Goal: Task Accomplishment & Management: Use online tool/utility

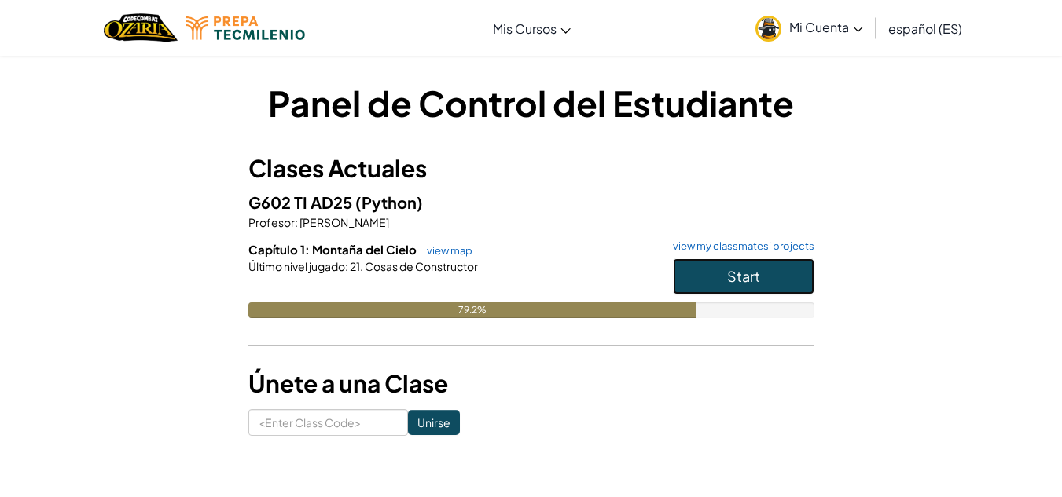
click at [711, 281] on button "Start" at bounding box center [743, 277] width 141 height 36
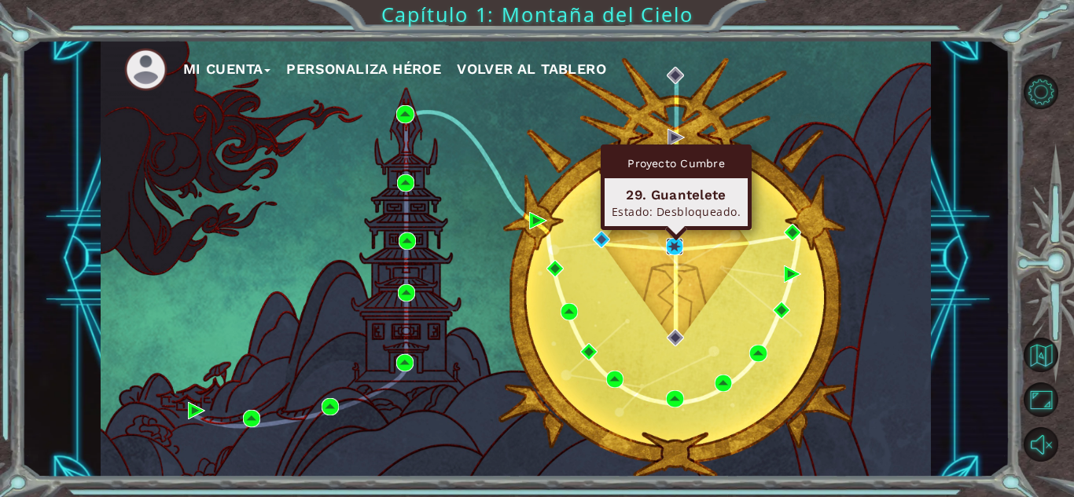
click at [672, 244] on img at bounding box center [674, 246] width 17 height 17
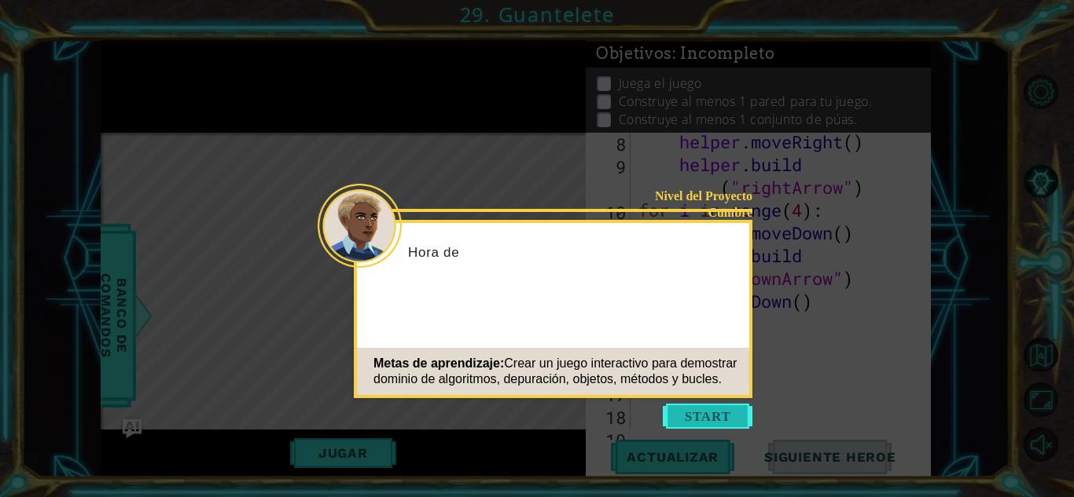
click at [707, 414] on button "Start" at bounding box center [708, 416] width 90 height 25
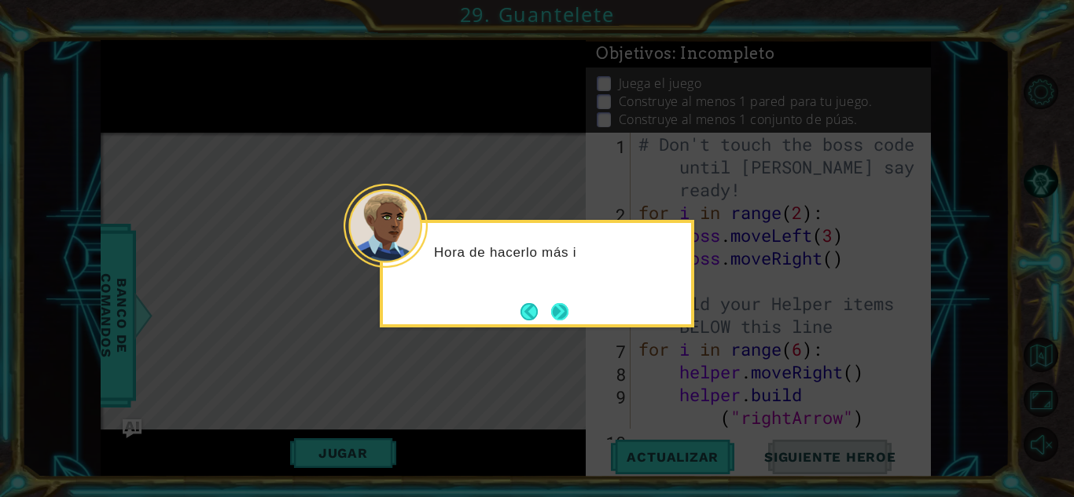
click at [556, 315] on button "Next" at bounding box center [559, 311] width 17 height 17
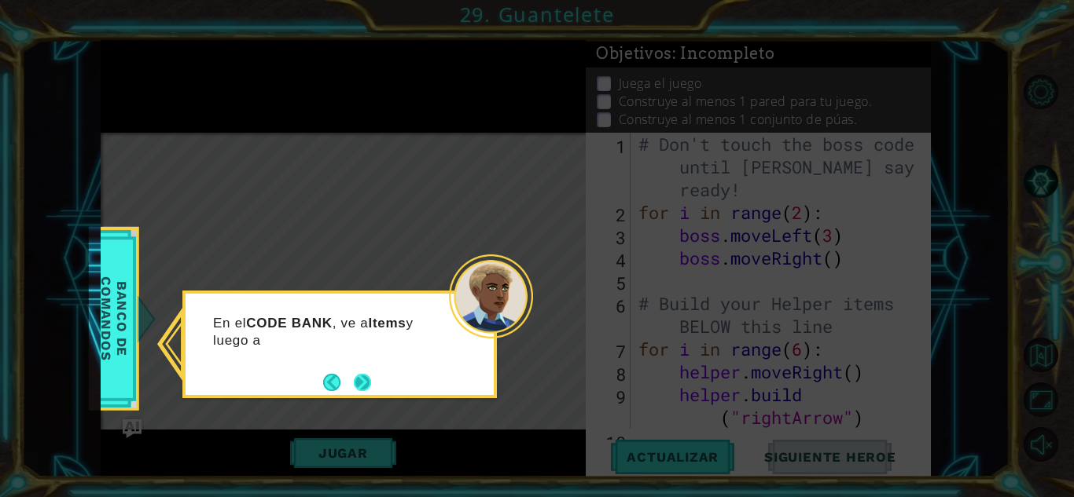
click at [369, 386] on button "Next" at bounding box center [362, 382] width 17 height 17
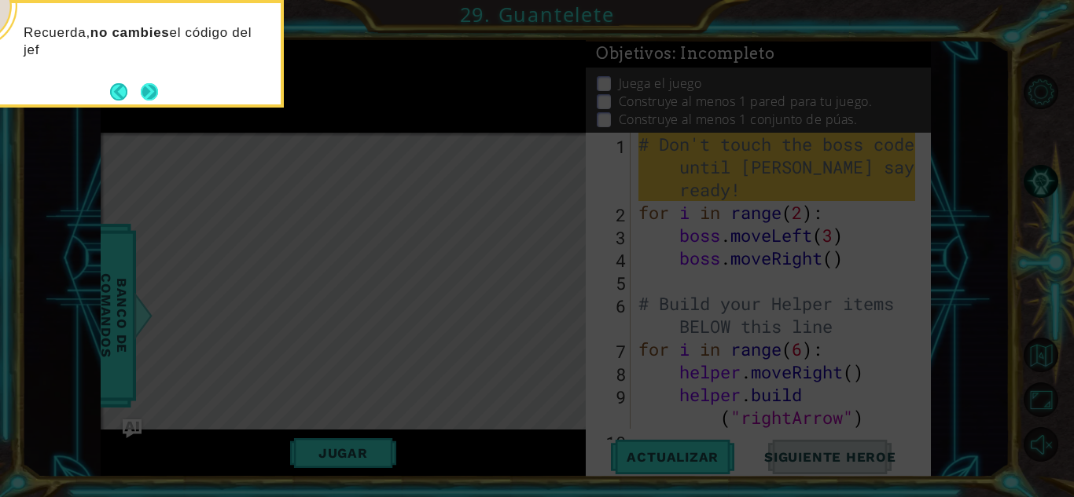
click at [156, 94] on button "Next" at bounding box center [150, 92] width 18 height 18
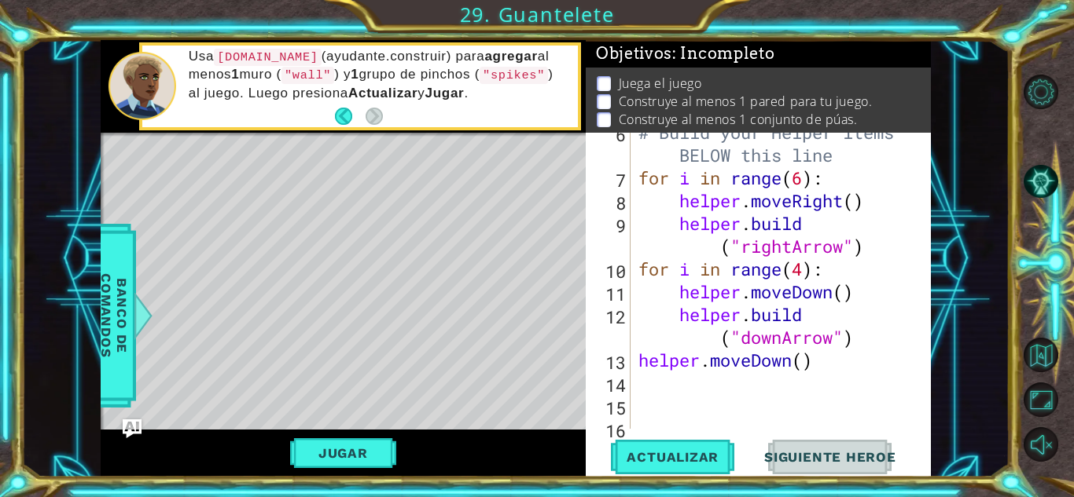
scroll to position [172, 0]
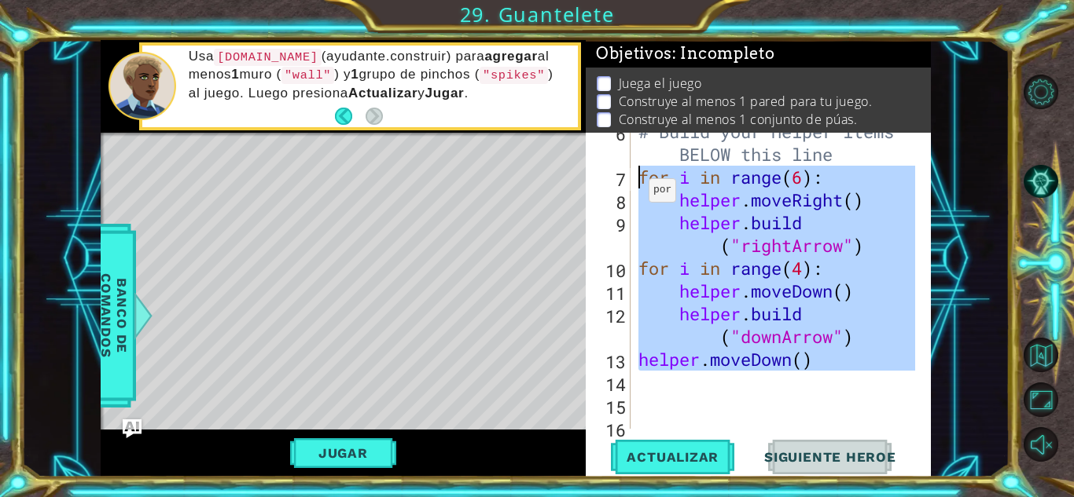
drag, startPoint x: 814, startPoint y: 380, endPoint x: 630, endPoint y: 176, distance: 274.9
click at [630, 176] on div "6 7 8 9 10 11 12 13 14 15 16 17 # Build your Helper items BELOW this line for i…" at bounding box center [756, 281] width 341 height 296
type textarea "for i in range(6): helper.moveRight()"
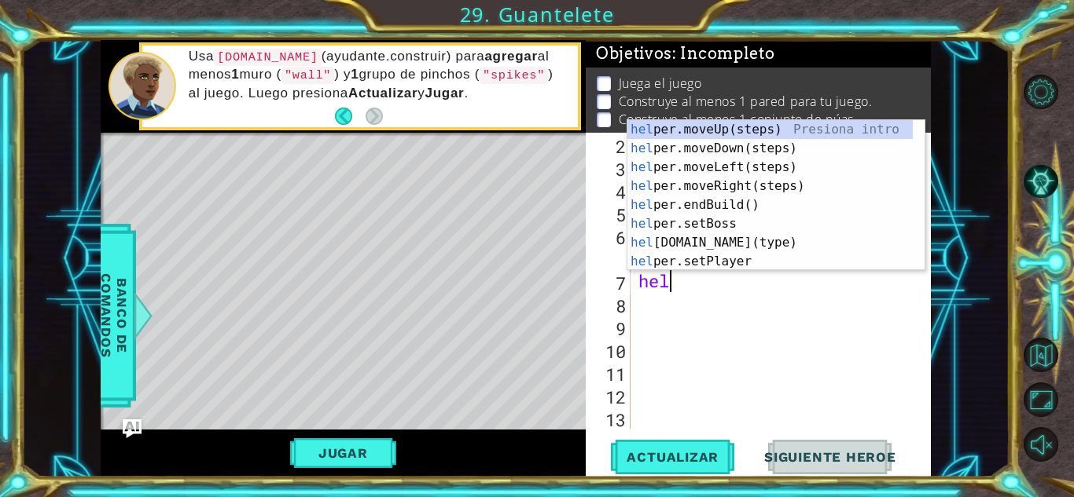
scroll to position [0, 2]
type textarea "helper"
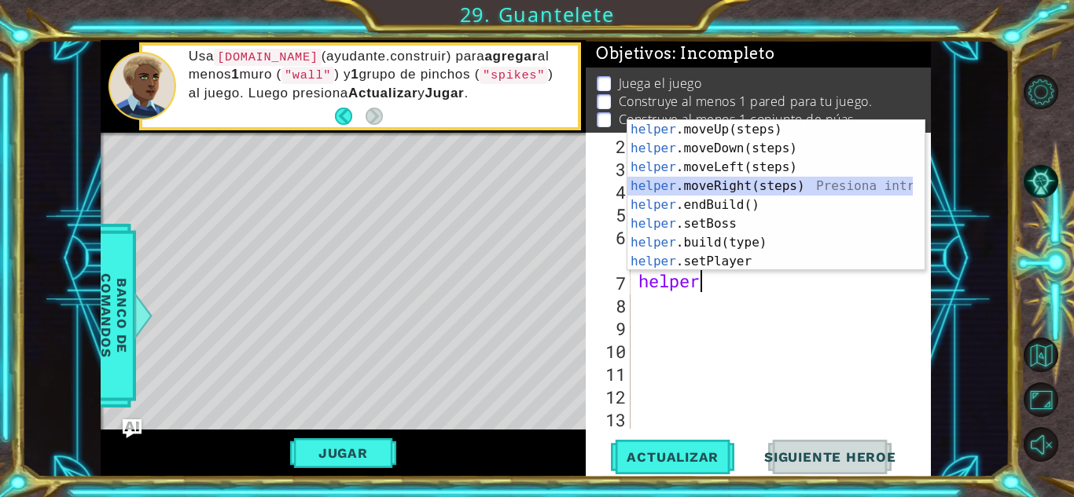
click at [741, 186] on div "helper .moveUp(steps) Presiona intro helper .moveDown(steps) Presiona intro hel…" at bounding box center [769, 214] width 285 height 189
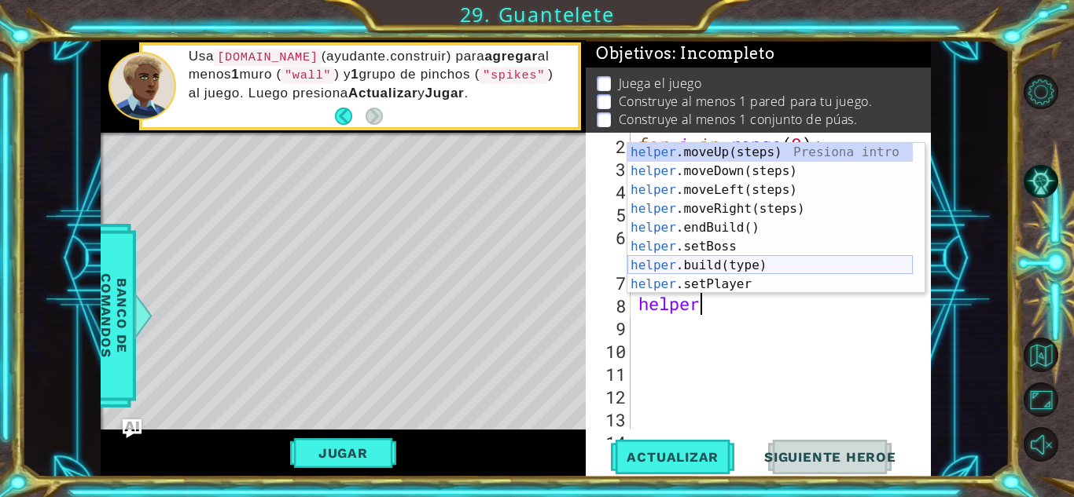
click at [725, 266] on div "helper .moveUp(steps) Presiona intro helper .moveDown(steps) Presiona intro hel…" at bounding box center [769, 237] width 285 height 189
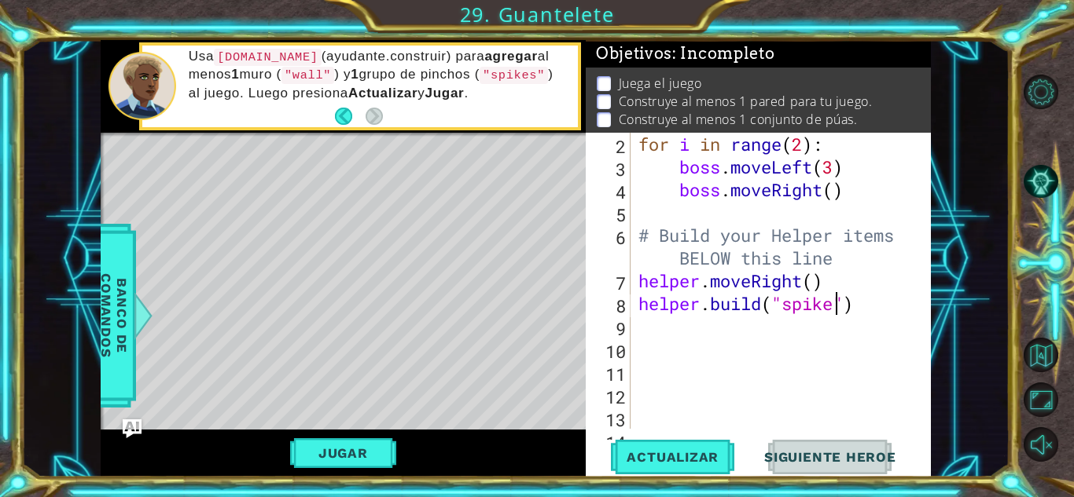
scroll to position [0, 9]
type textarea "[DOMAIN_NAME]("spike")"
click at [652, 461] on span "Actualizar" at bounding box center [672, 458] width 123 height 16
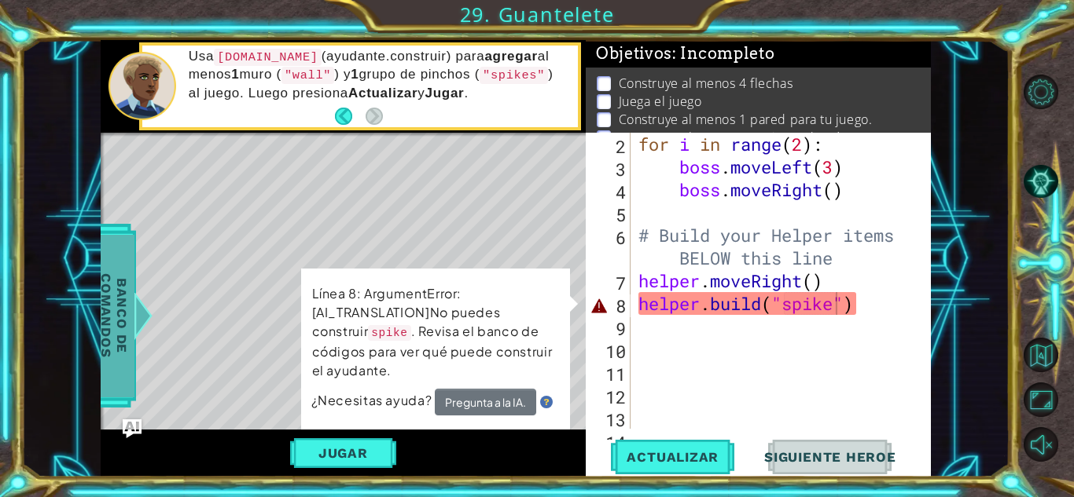
click at [114, 320] on span "Banco de comandos" at bounding box center [114, 315] width 41 height 163
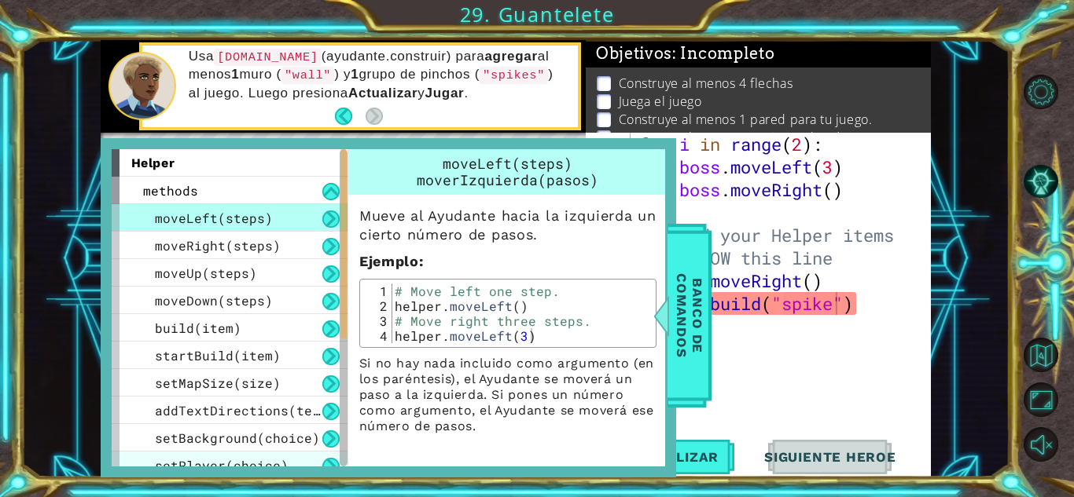
click at [225, 456] on div "setPlayer(choice)" at bounding box center [230, 466] width 236 height 28
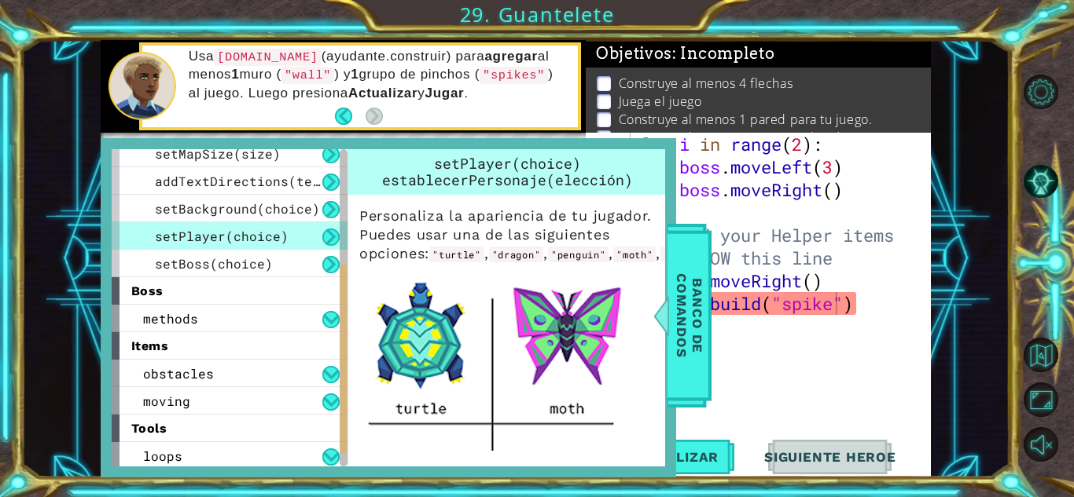
scroll to position [233, 0]
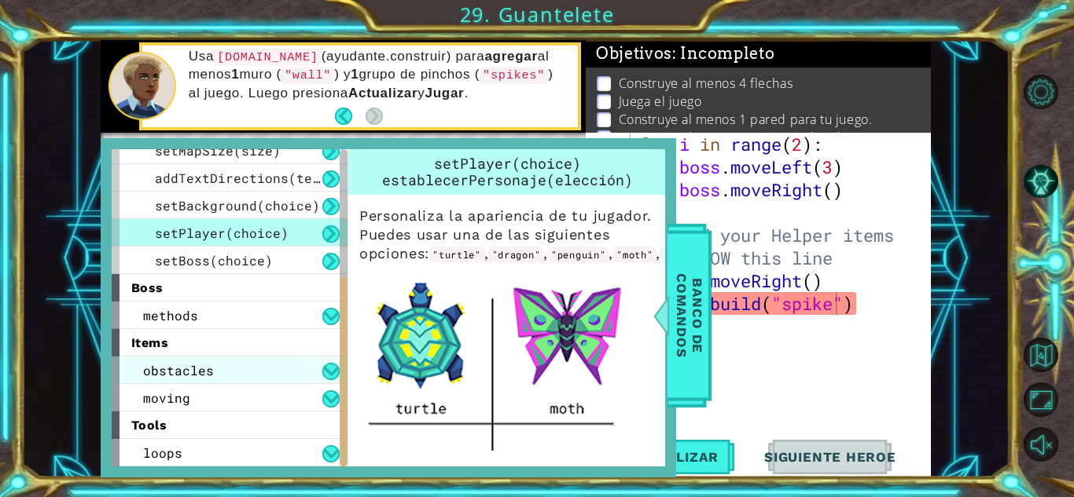
click at [215, 372] on div "obstacles" at bounding box center [230, 371] width 236 height 28
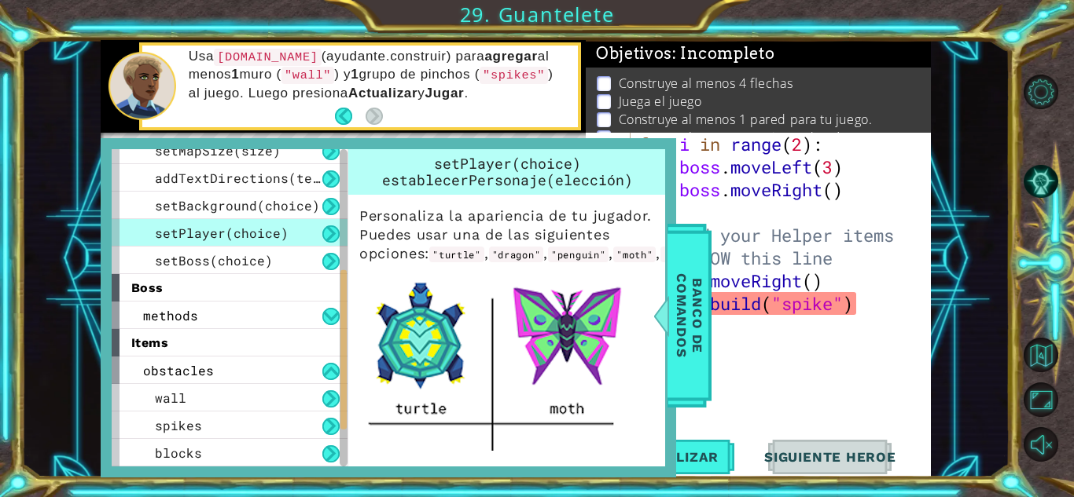
click at [770, 339] on div "for i in range ( 2 ) : boss . moveLeft ( 3 ) boss . moveRight ( ) # Build your …" at bounding box center [779, 304] width 288 height 342
click at [190, 424] on span "spikes" at bounding box center [178, 425] width 47 height 17
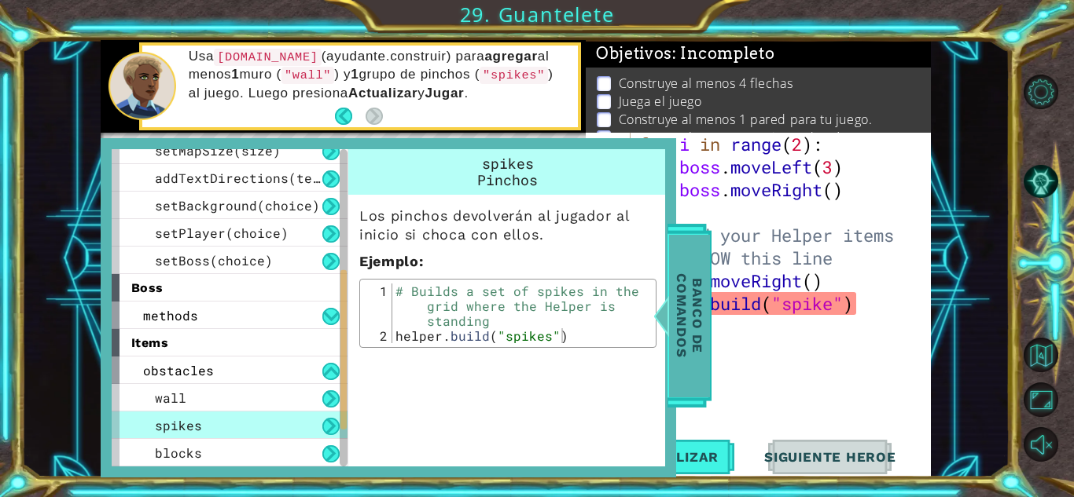
click at [689, 358] on span "Banco de comandos" at bounding box center [689, 315] width 41 height 163
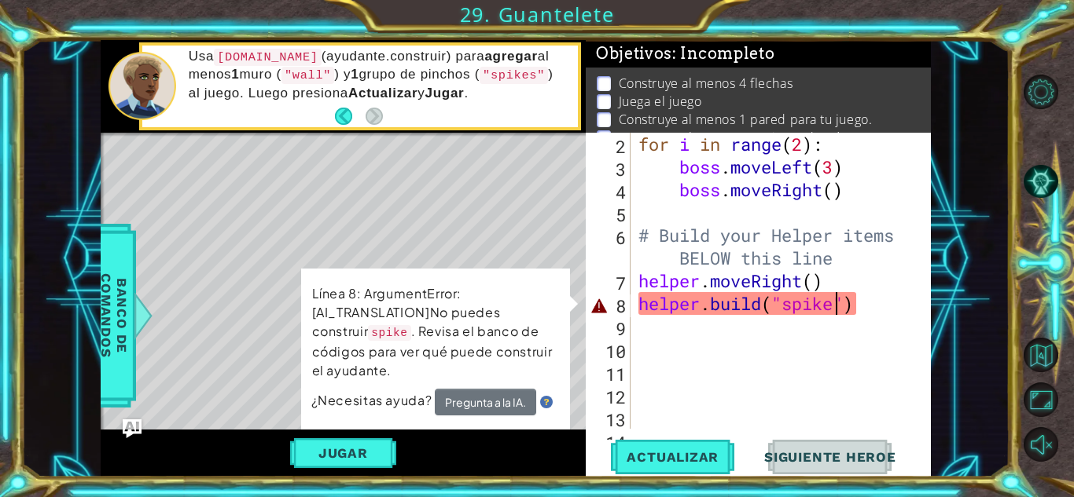
click at [837, 310] on div "for i in range ( 2 ) : boss . moveLeft ( 3 ) boss . moveRight ( ) # Build your …" at bounding box center [779, 304] width 288 height 342
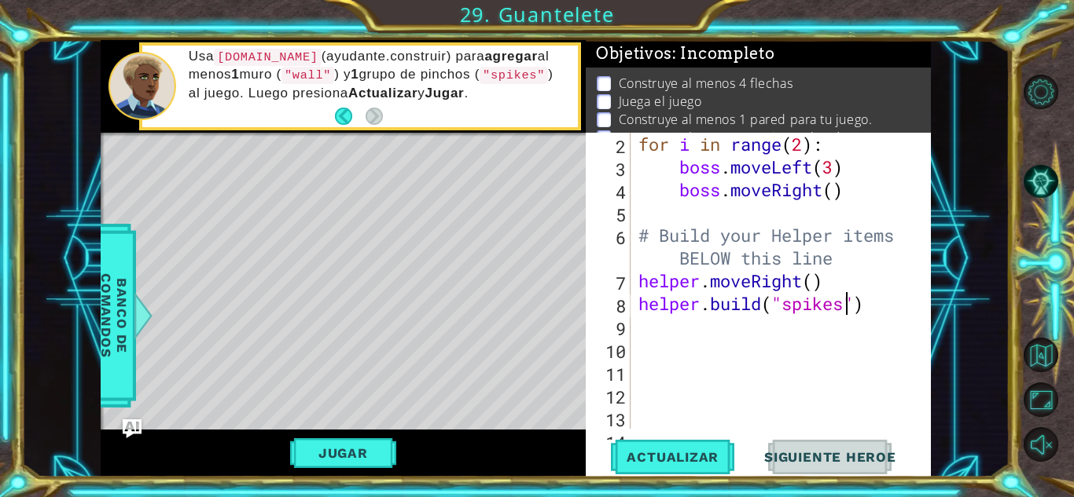
scroll to position [0, 9]
type textarea "[DOMAIN_NAME]("spikes")"
click at [628, 461] on span "Actualizar" at bounding box center [672, 458] width 123 height 16
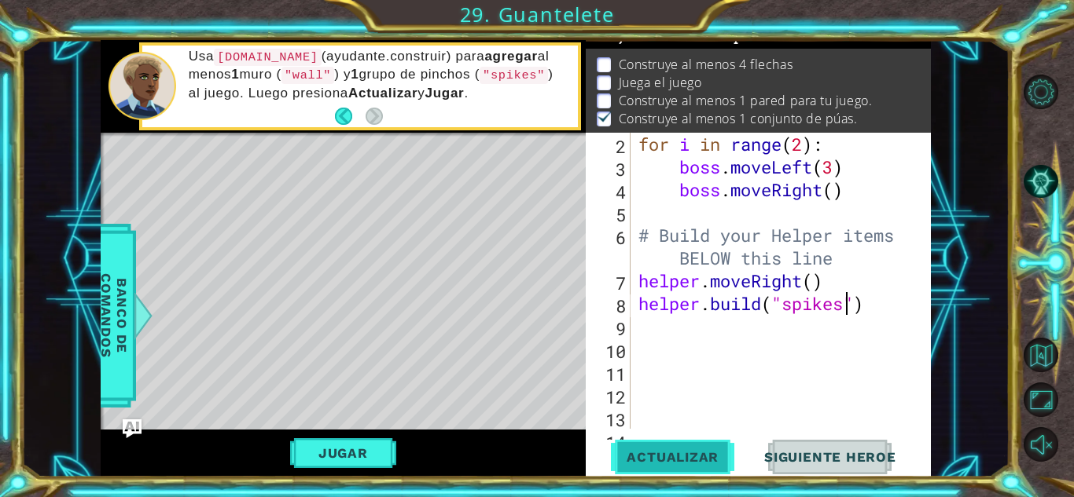
scroll to position [21, 0]
click at [648, 332] on div "for i in range ( 2 ) : boss . moveLeft ( 3 ) boss . moveRight ( ) # Build your …" at bounding box center [779, 304] width 288 height 342
click at [912, 298] on div at bounding box center [919, 257] width 16 height 387
type textarea "[DOMAIN_NAME]("spikes")"
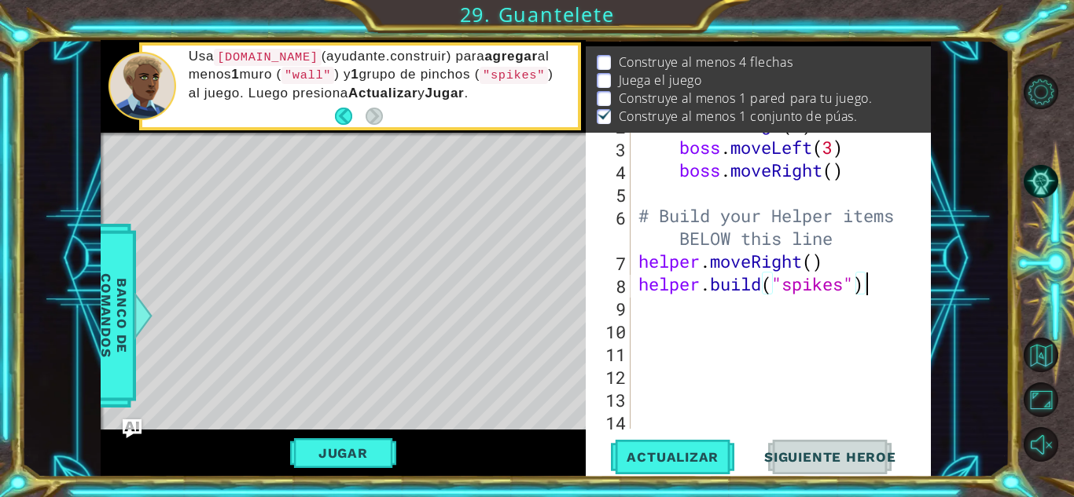
scroll to position [91, 0]
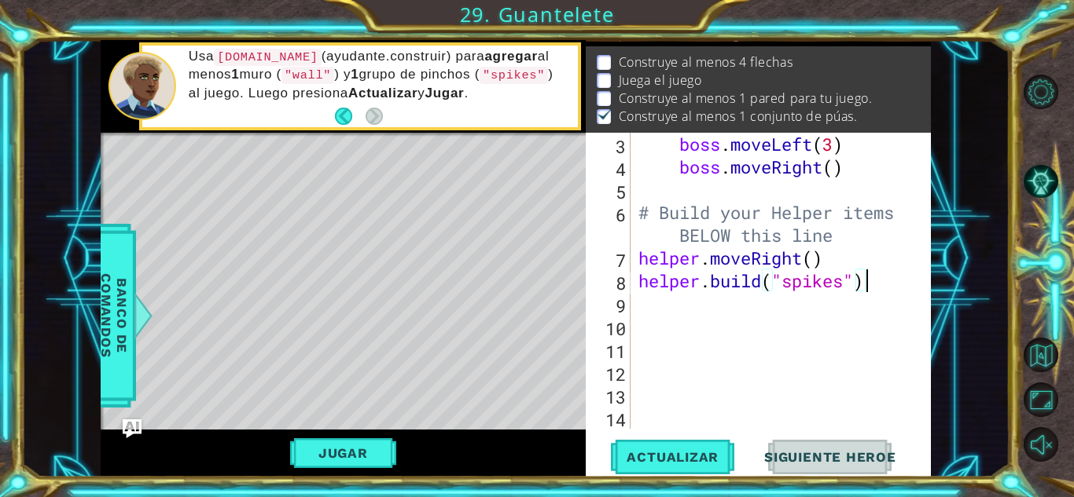
click at [646, 311] on div "boss . moveLeft ( 3 ) boss . moveRight ( ) # Build your Helper items BELOW this…" at bounding box center [779, 304] width 288 height 342
type textarea "[DOMAIN_NAME]("spikes")"
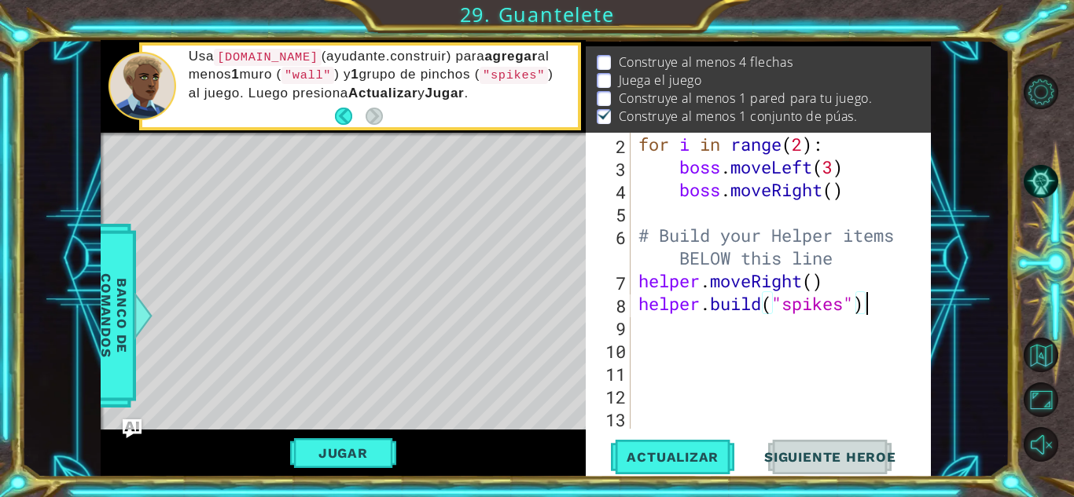
scroll to position [0, 0]
type textarea "he"
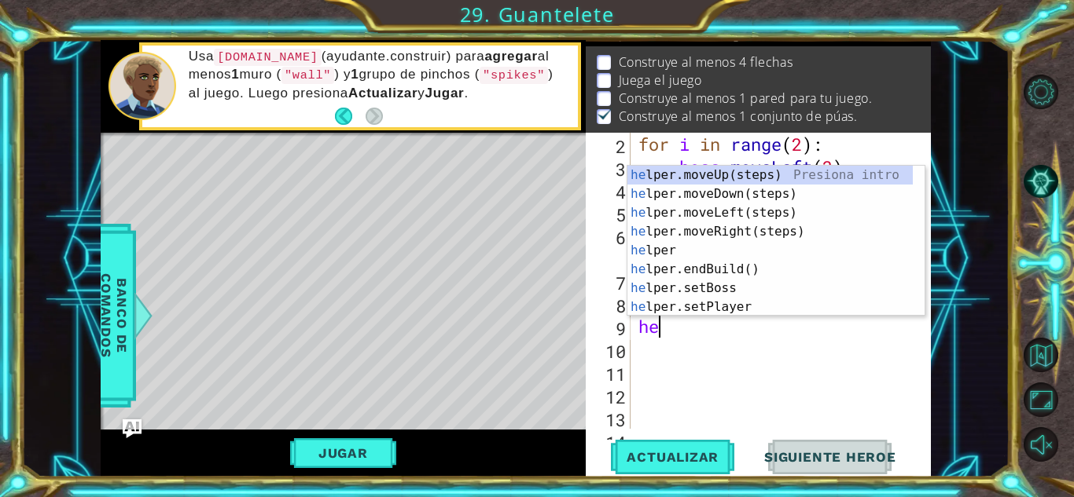
scroll to position [91, 0]
click at [695, 358] on div "boss . moveLeft ( 3 ) boss . moveRight ( ) # Build your Helper items BELOW this…" at bounding box center [779, 304] width 288 height 342
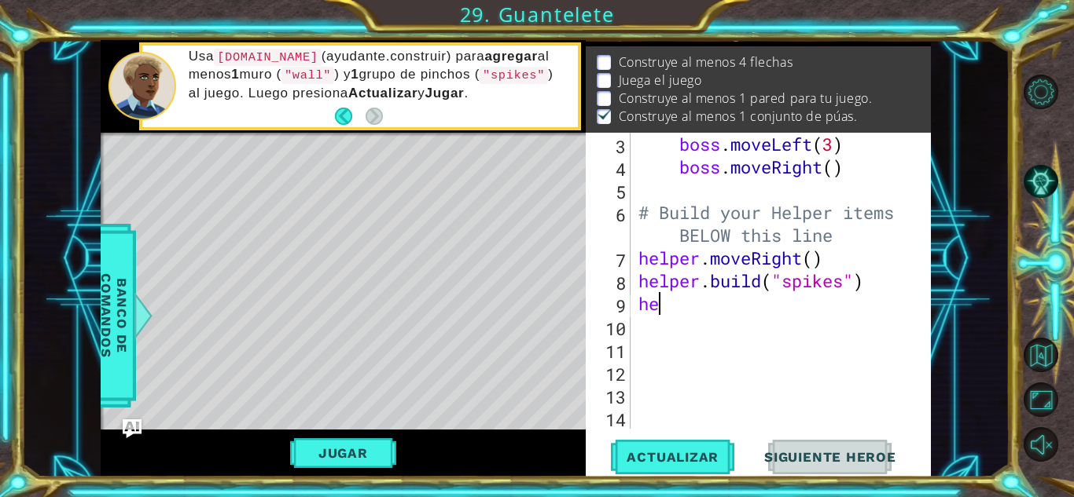
click at [679, 310] on div "boss . moveLeft ( 3 ) boss . moveRight ( ) # Build your Helper items BELOW this…" at bounding box center [779, 304] width 288 height 342
type textarea "h"
type textarea "for i in range(5):"
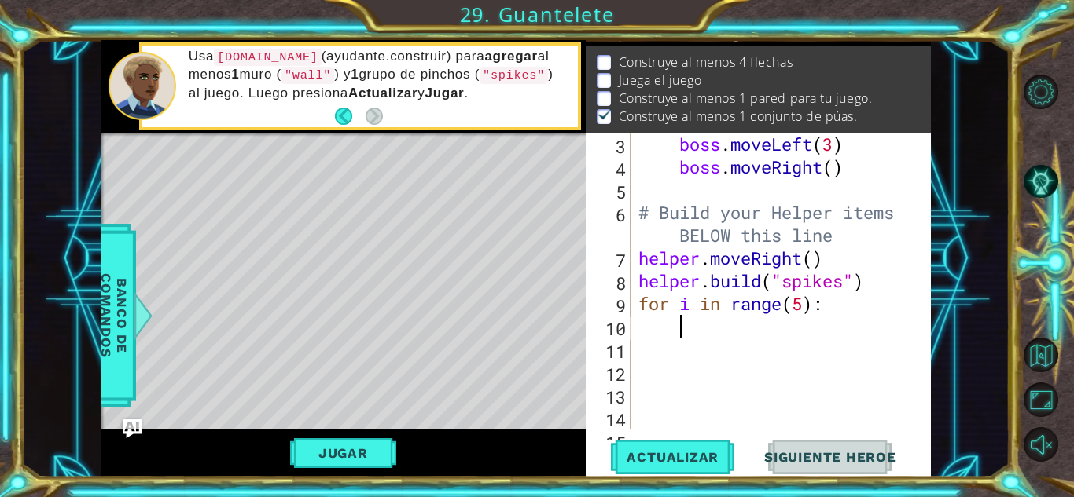
type textarea "he"
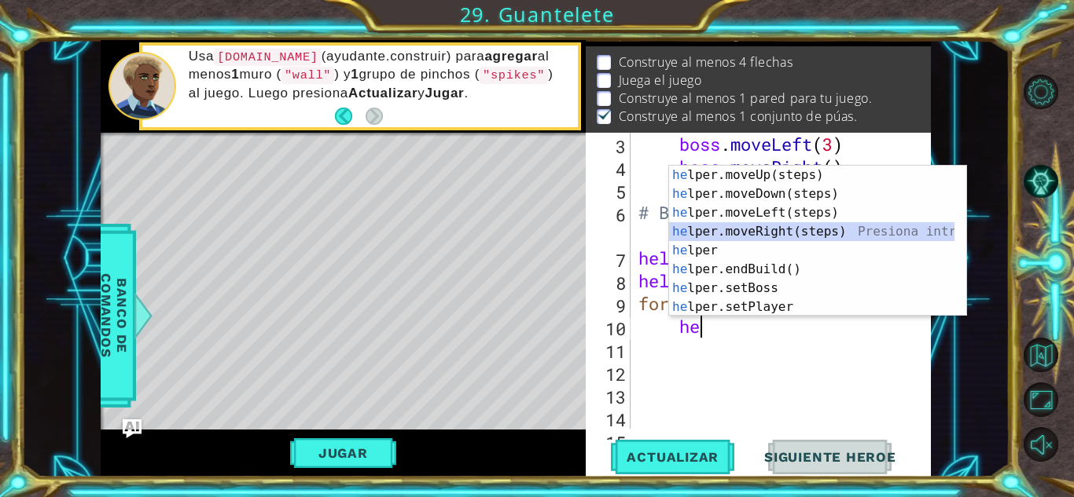
click at [772, 235] on div "he lper.moveUp(steps) Presiona intro he lper.moveDown(steps) Presiona intro he …" at bounding box center [811, 260] width 285 height 189
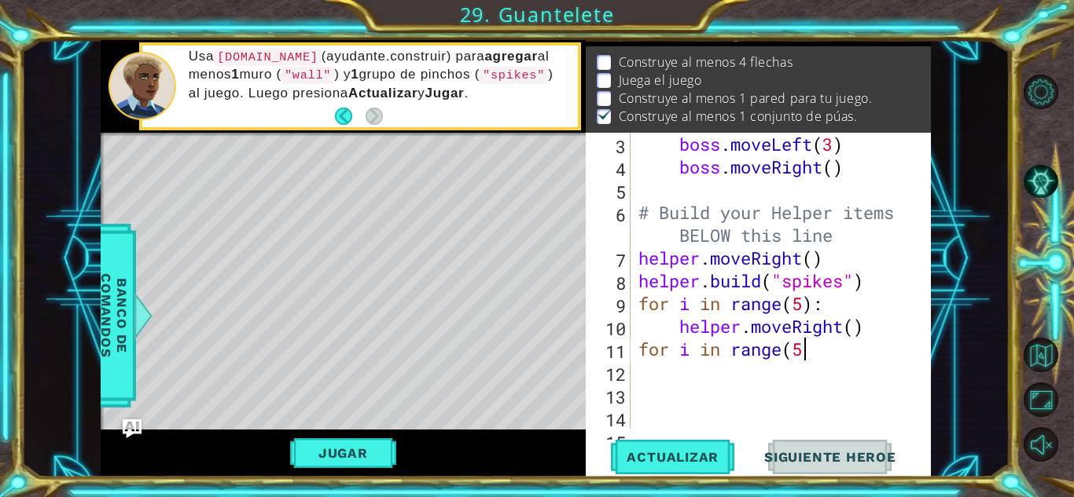
scroll to position [0, 7]
type textarea "for i in range(5):"
type textarea "h"
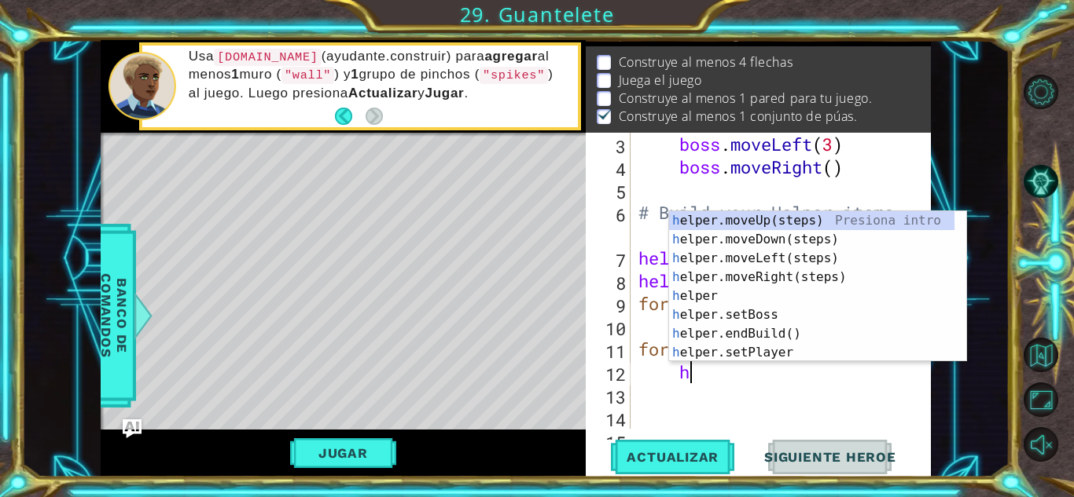
scroll to position [0, 2]
click at [792, 240] on div "h elper.moveUp(steps) Presiona intro h elper.moveDown(steps) Presiona intro h e…" at bounding box center [817, 305] width 297 height 189
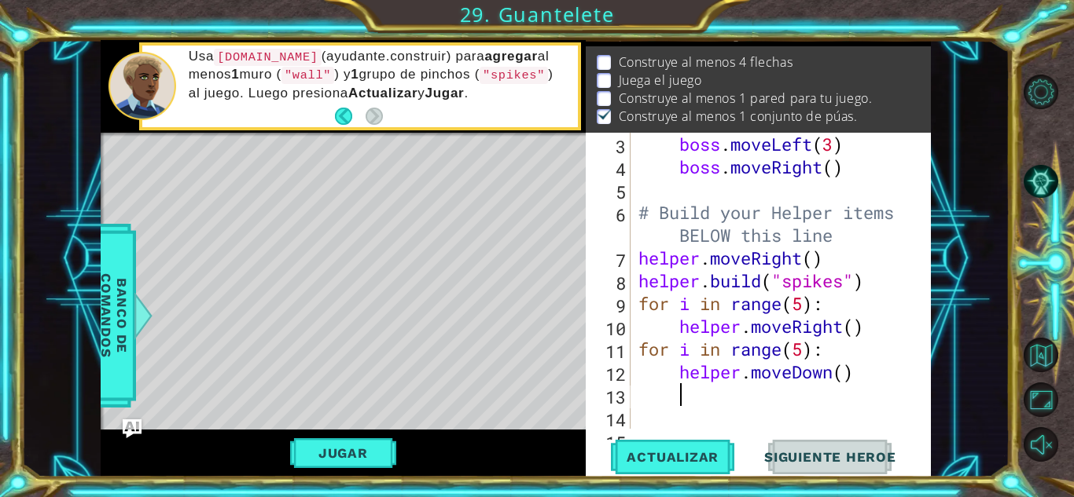
scroll to position [0, 1]
click at [692, 461] on span "Actualizar" at bounding box center [672, 458] width 123 height 16
click at [677, 458] on span "Actualizar" at bounding box center [672, 458] width 123 height 16
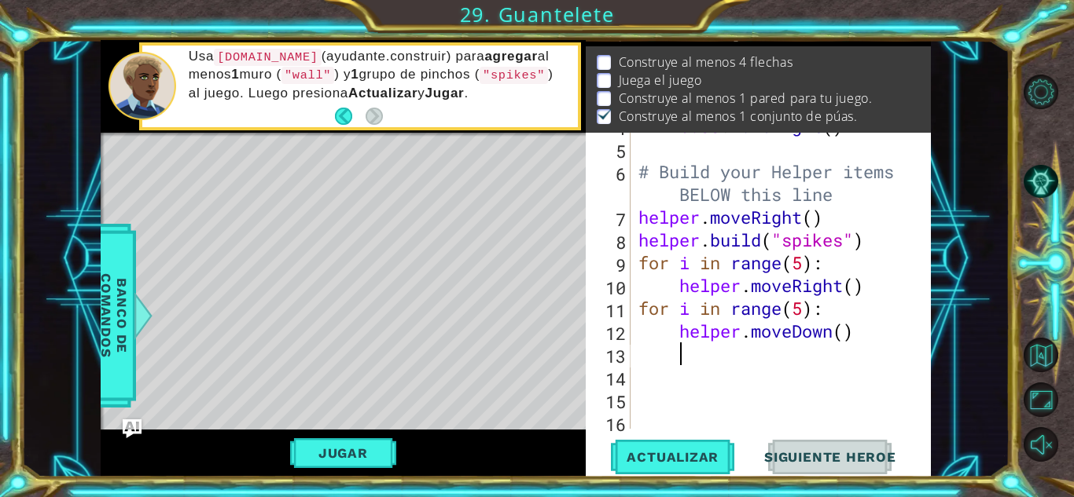
scroll to position [132, 0]
click at [688, 468] on button "Actualizar" at bounding box center [672, 457] width 123 height 35
click at [828, 220] on div "boss . moveRight ( ) # Build your Helper items BELOW this line helper . moveRig…" at bounding box center [779, 286] width 288 height 342
click at [868, 237] on div "boss . moveRight ( ) # Build your Helper items BELOW this line helper . moveRig…" at bounding box center [779, 286] width 288 height 342
type textarea "[DOMAIN_NAME]("spikes")"
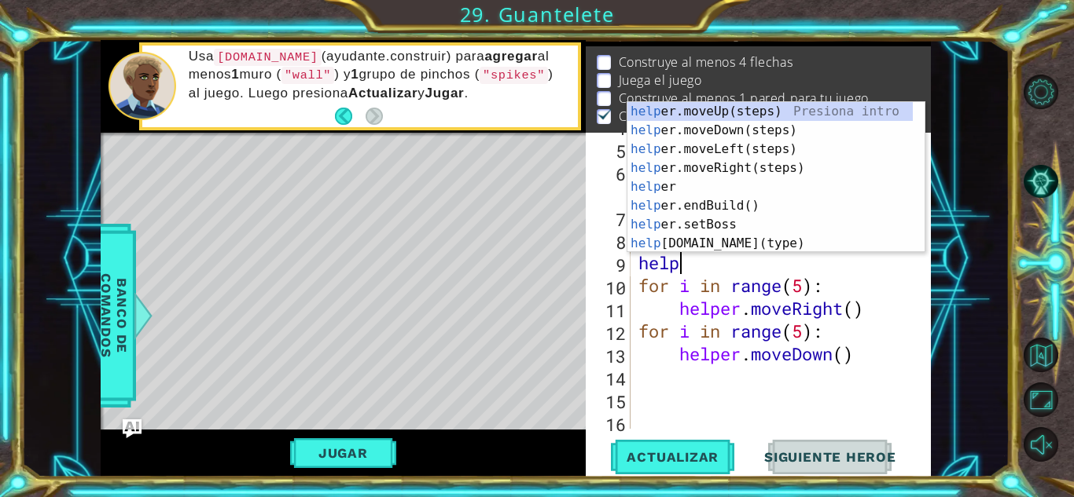
scroll to position [0, 1]
click at [709, 244] on div "help er.moveUp(steps) Presiona intro help er.moveDown(steps) Presiona intro hel…" at bounding box center [769, 196] width 285 height 189
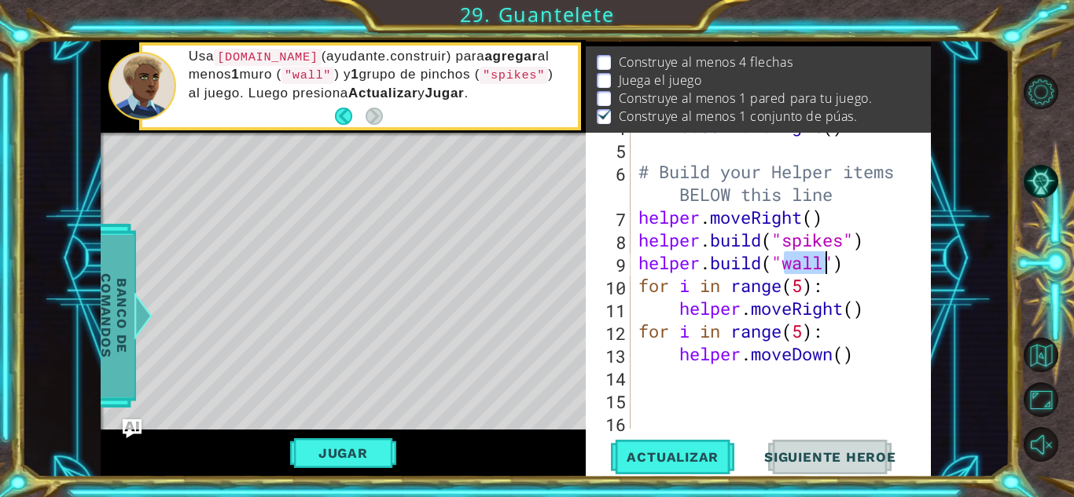
click at [119, 314] on span "Banco de comandos" at bounding box center [114, 315] width 41 height 163
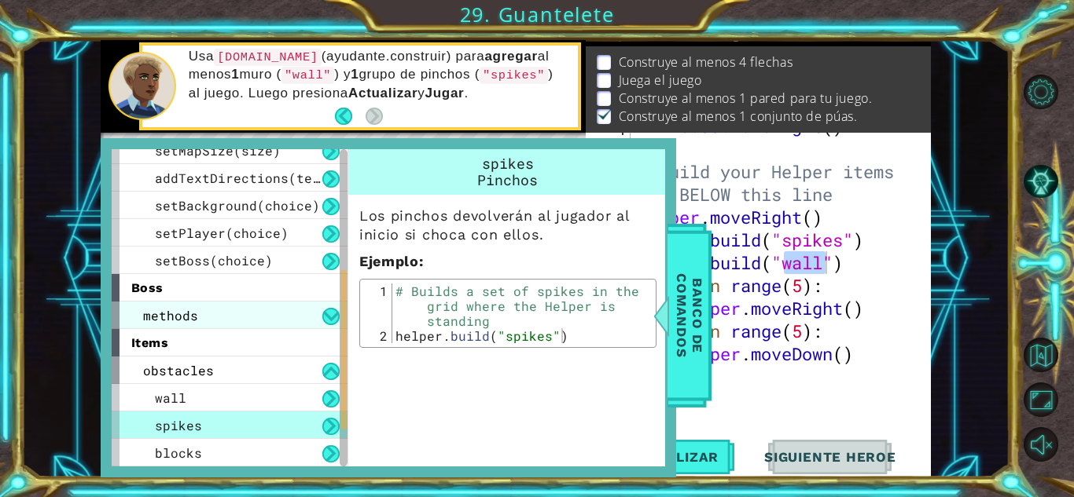
click at [260, 318] on div "methods" at bounding box center [230, 316] width 236 height 28
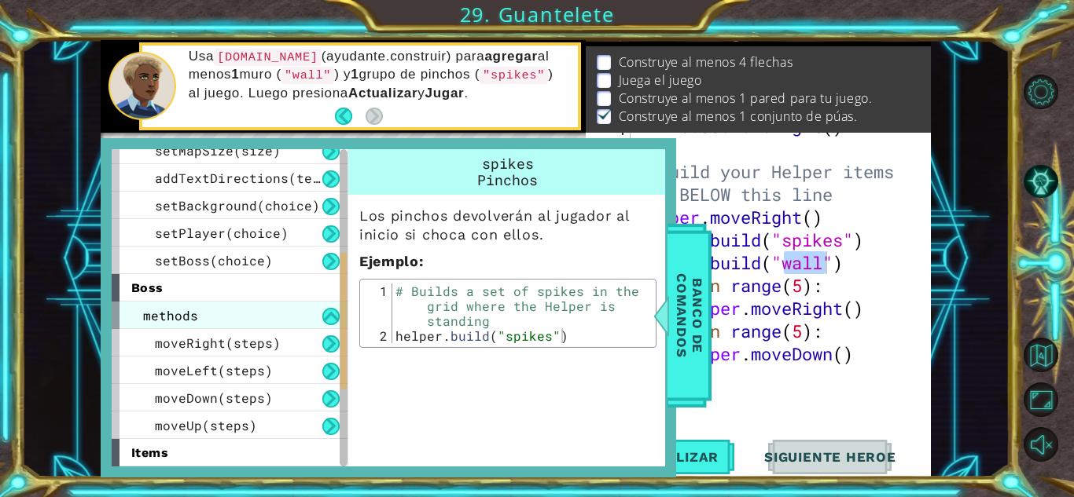
click at [261, 319] on div "methods" at bounding box center [230, 316] width 236 height 28
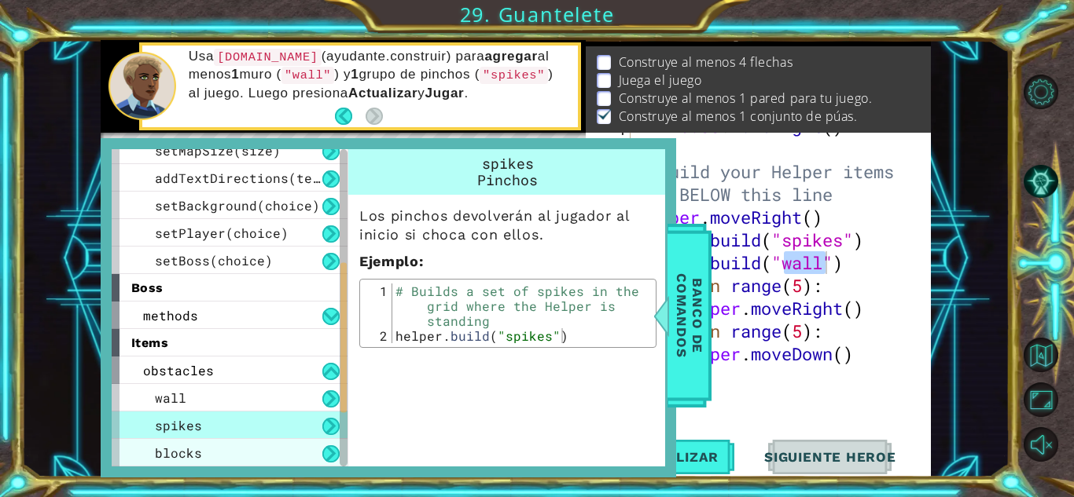
click at [257, 455] on div "blocks" at bounding box center [230, 453] width 236 height 28
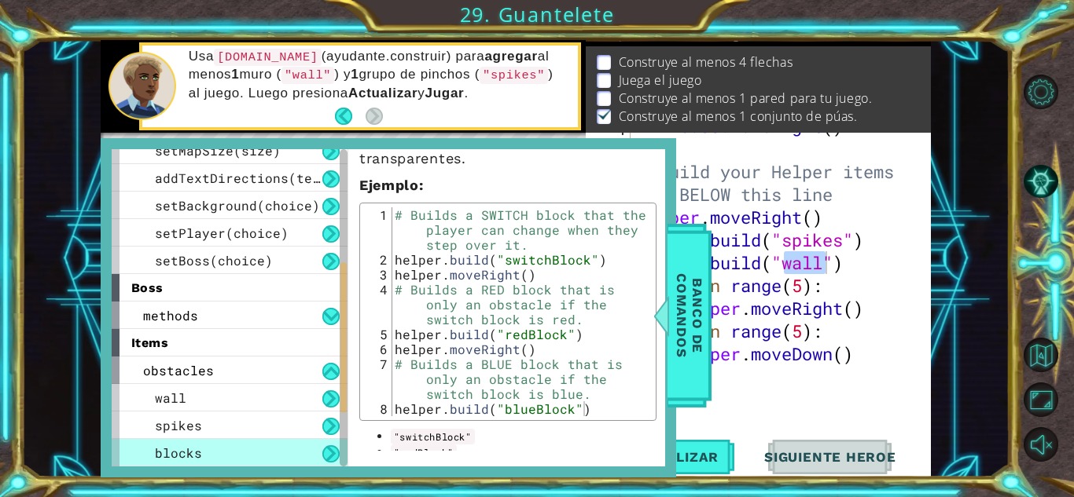
scroll to position [298, 0]
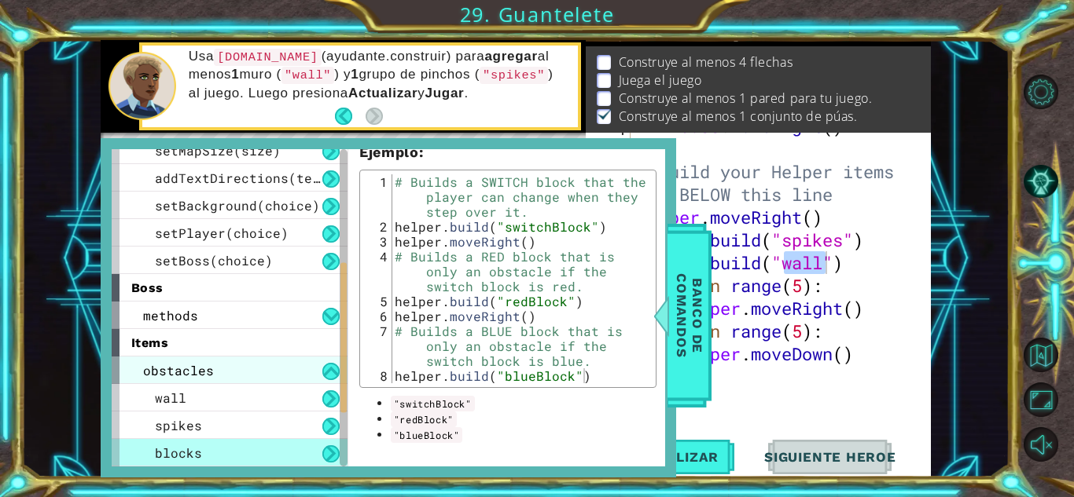
click at [193, 371] on span "obstacles" at bounding box center [178, 370] width 71 height 17
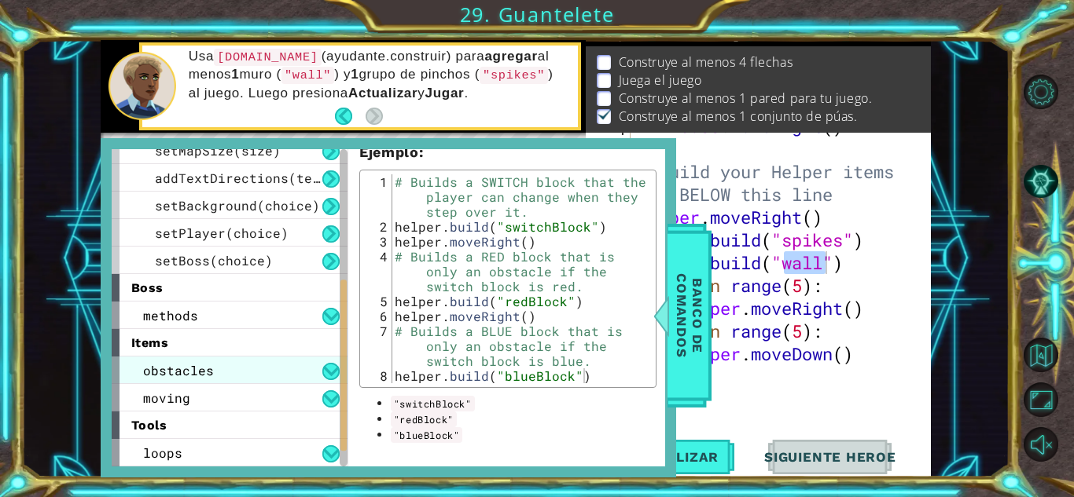
click at [239, 362] on div "obstacles" at bounding box center [230, 371] width 236 height 28
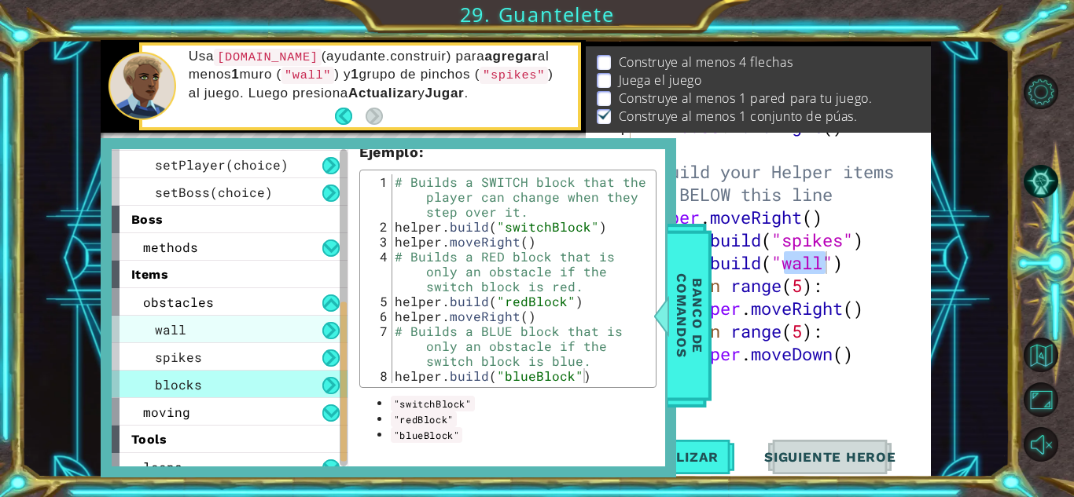
scroll to position [315, 0]
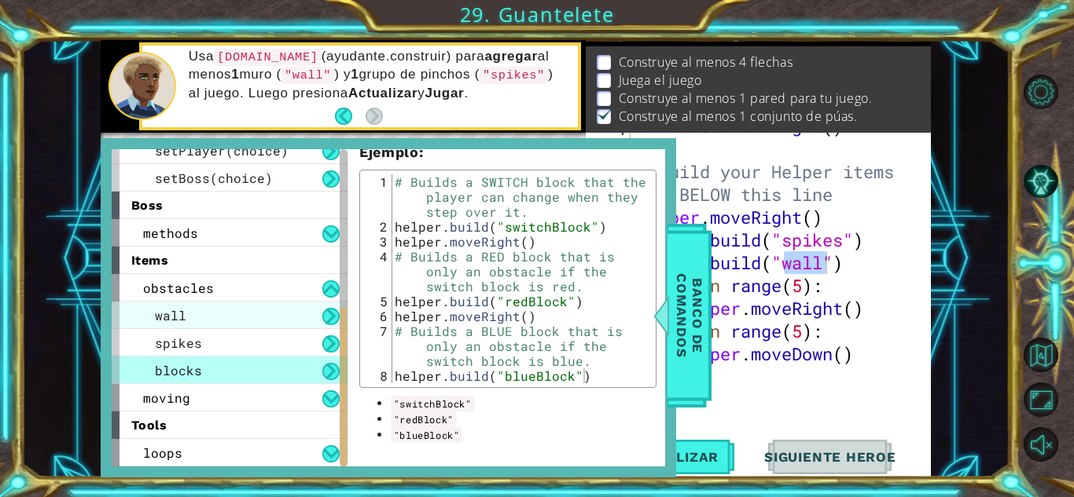
click at [200, 392] on div "moving" at bounding box center [230, 398] width 236 height 28
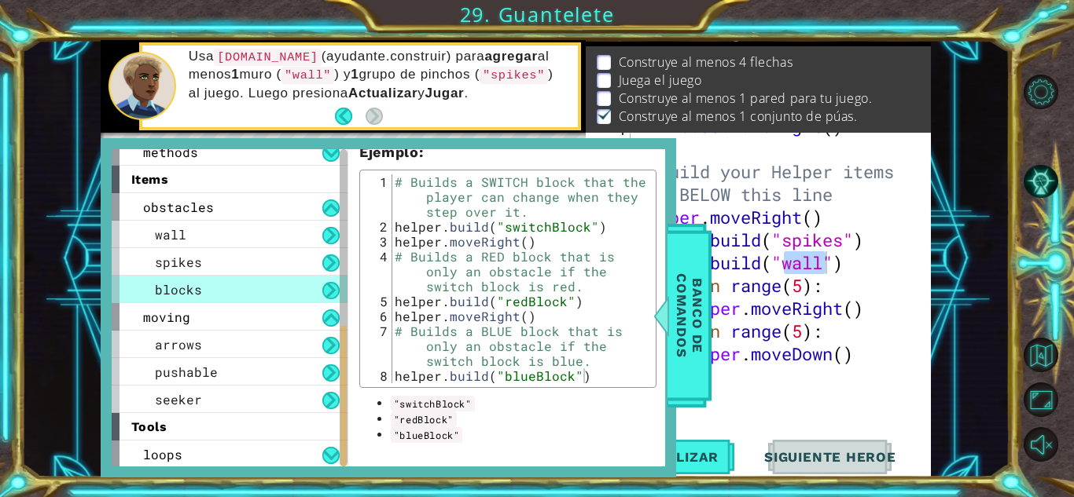
scroll to position [398, 0]
click at [962, 72] on div "1 ההההההההההההההההההההההההההההההההההההההההההההההההההההההההההההההההההההההההההההה…" at bounding box center [515, 259] width 988 height 438
click at [968, 162] on div "1 ההההההההההההההההההההההההההההההההההההההההההההההההההההההההההההההההההההההההההההה…" at bounding box center [515, 259] width 988 height 438
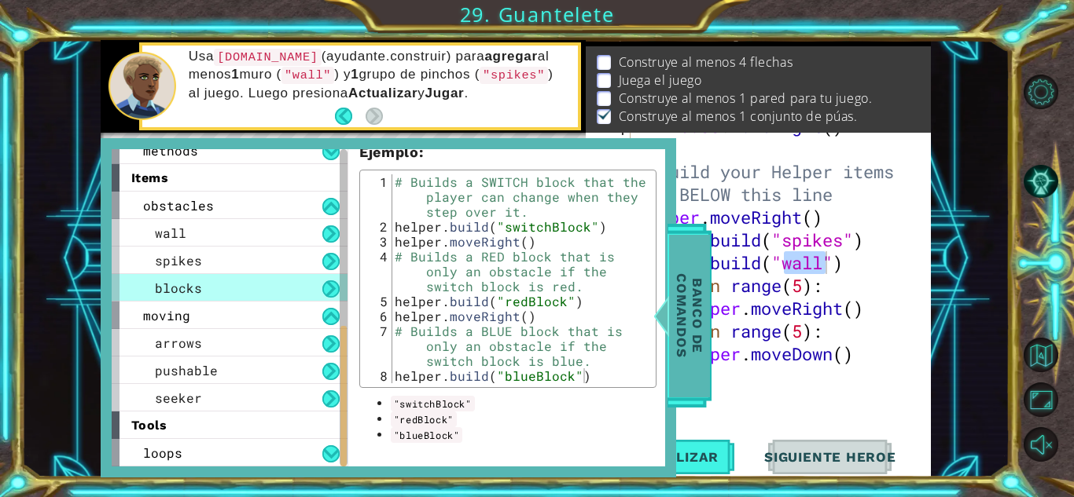
click at [688, 318] on span "Banco de comandos" at bounding box center [689, 315] width 41 height 163
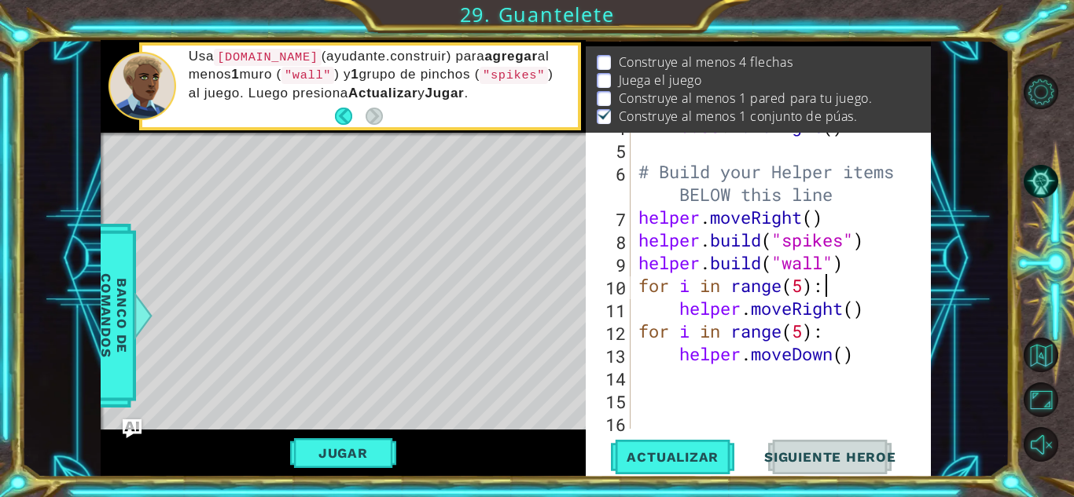
click at [853, 282] on div "boss . moveRight ( ) # Build your Helper items BELOW this line helper . moveRig…" at bounding box center [779, 286] width 288 height 342
click at [881, 242] on div "boss . moveRight ( ) # Build your Helper items BELOW this line helper . moveRig…" at bounding box center [779, 286] width 288 height 342
type textarea "[DOMAIN_NAME]("spikes")"
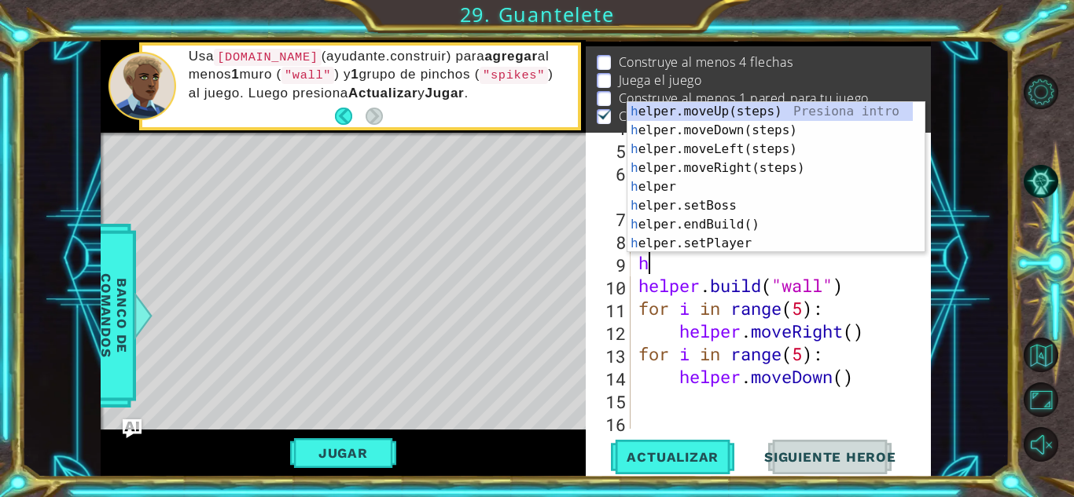
type textarea "he"
click at [769, 167] on div "he lper.moveUp(steps) Presiona intro he lper.moveDown(steps) Presiona intro he …" at bounding box center [769, 196] width 285 height 189
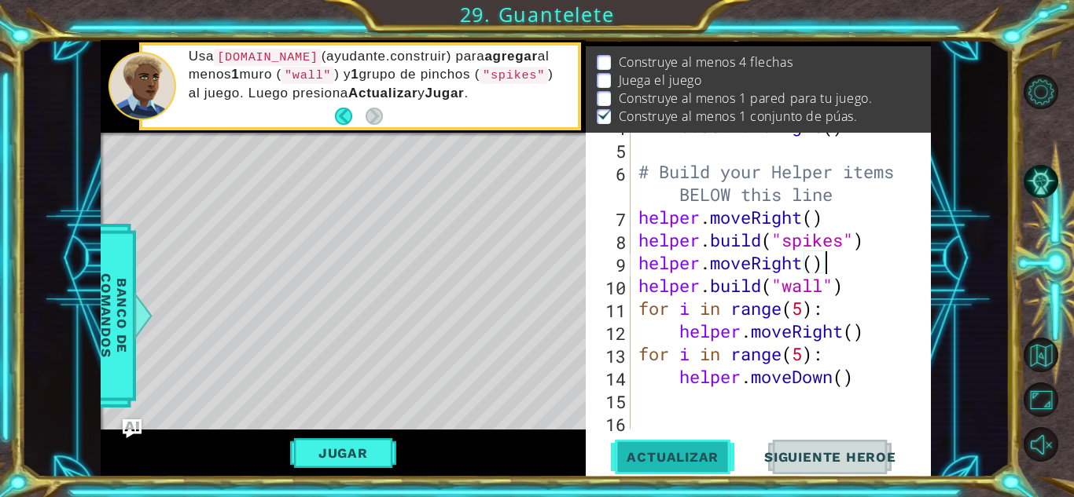
click at [681, 459] on span "Actualizar" at bounding box center [672, 458] width 123 height 16
click at [806, 313] on div "boss . moveRight ( ) # Build your Helper items BELOW this line helper . moveRig…" at bounding box center [779, 286] width 288 height 342
click at [807, 364] on div "boss . moveRight ( ) # Build your Helper items BELOW this line helper . moveRig…" at bounding box center [779, 286] width 288 height 342
click at [700, 461] on span "Actualizar" at bounding box center [672, 458] width 123 height 16
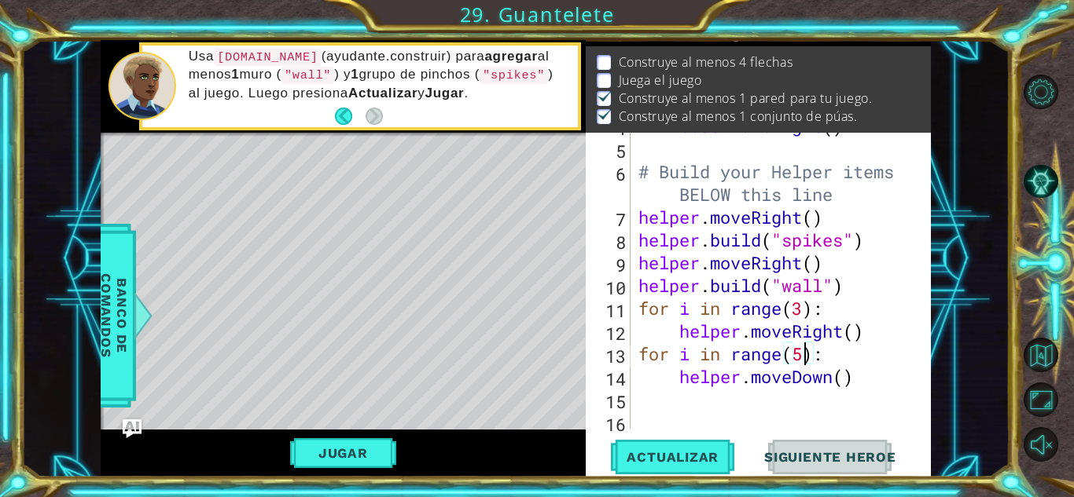
click at [805, 310] on div "boss . moveRight ( ) # Build your Helper items BELOW this line helper . moveRig…" at bounding box center [779, 286] width 288 height 342
click at [661, 460] on span "Actualizar" at bounding box center [672, 458] width 123 height 16
click at [340, 452] on button "Jugar" at bounding box center [343, 454] width 106 height 30
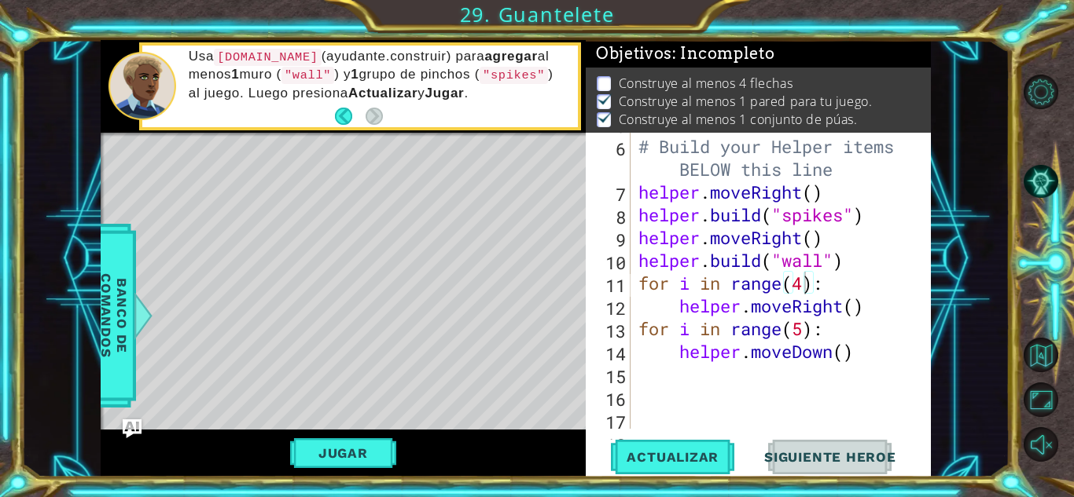
scroll to position [8, 0]
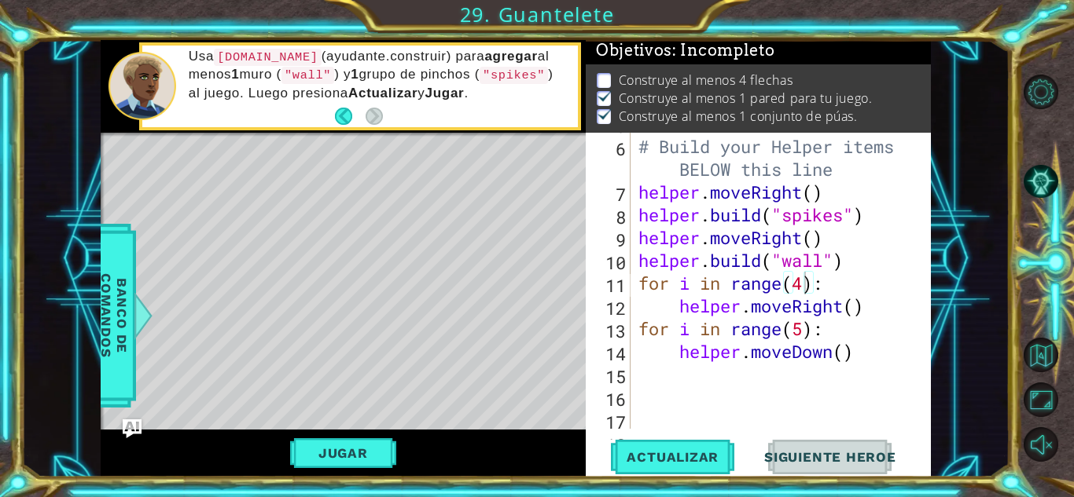
click at [842, 294] on div "# Build your Helper items BELOW this line helper . moveRight ( ) helper . build…" at bounding box center [779, 283] width 288 height 342
click at [877, 309] on div "# Build your Helper items BELOW this line helper . moveRight ( ) helper . build…" at bounding box center [779, 283] width 288 height 342
type textarea "helper.moveRight()"
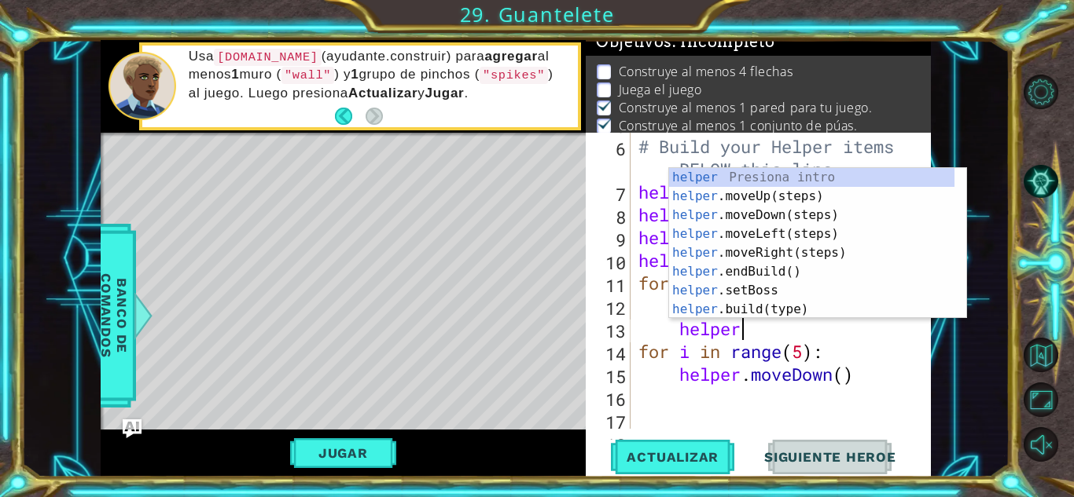
scroll to position [0, 4]
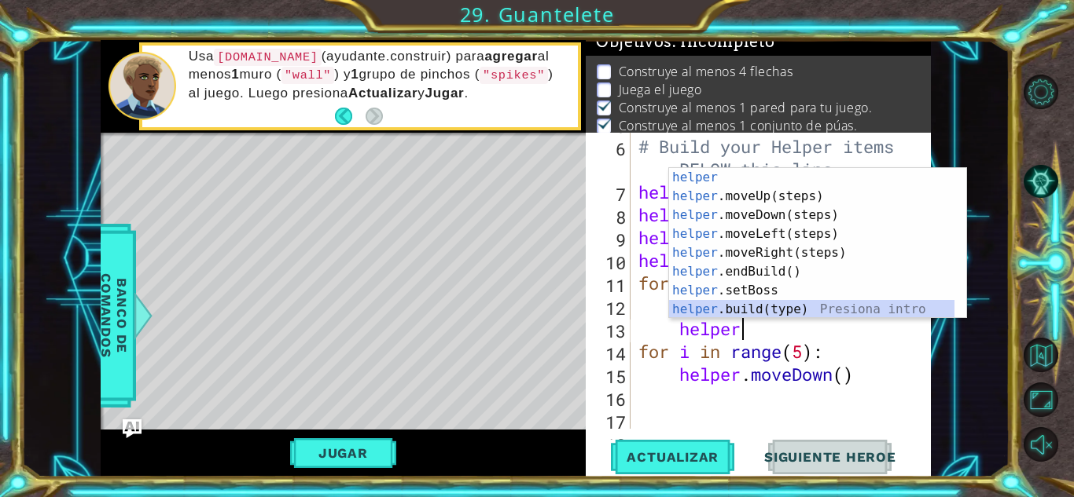
click at [783, 310] on div "helper Presiona intro helper .moveUp(steps) Presiona intro helper .moveDown(ste…" at bounding box center [811, 262] width 285 height 189
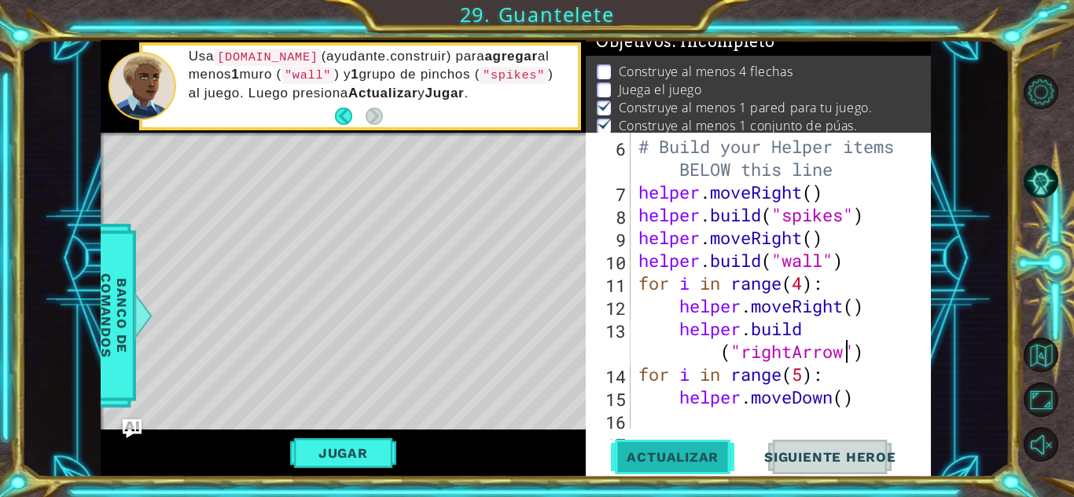
scroll to position [0, 13]
type textarea "[DOMAIN_NAME]("rightArrows")"
click at [699, 452] on span "Actualizar" at bounding box center [672, 458] width 123 height 16
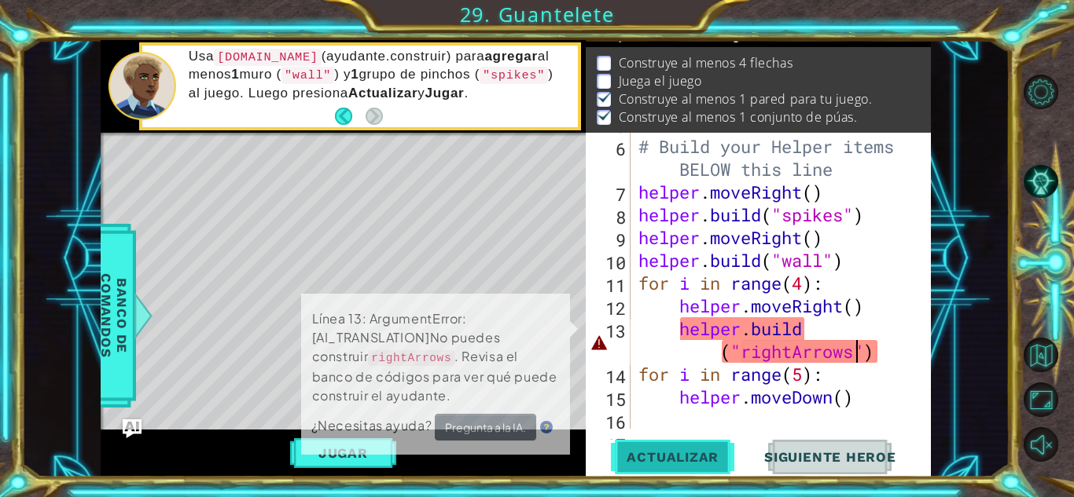
scroll to position [21, 0]
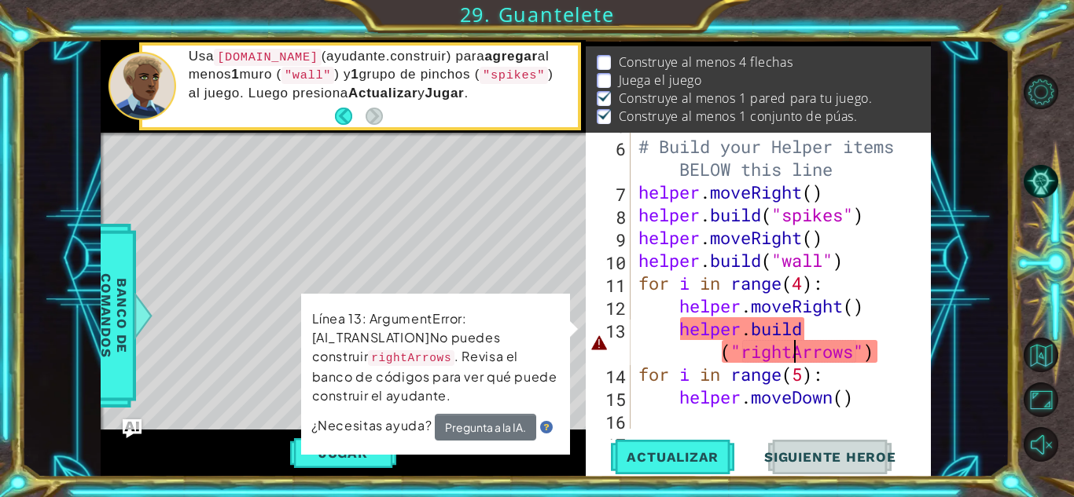
click at [795, 351] on div "# Build your Helper items BELOW this line helper . moveRight ( ) helper . build…" at bounding box center [779, 283] width 288 height 342
click at [662, 466] on button "Actualizar" at bounding box center [672, 457] width 123 height 35
click at [812, 417] on div "# Build your Helper items BELOW this line helper . moveRight ( ) helper . build…" at bounding box center [779, 283] width 288 height 342
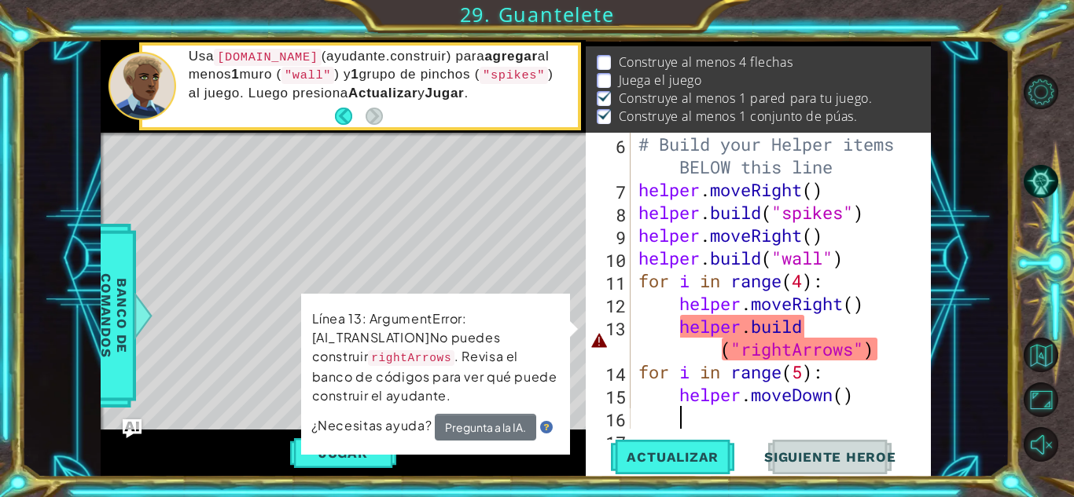
scroll to position [0, 1]
click at [705, 453] on span "Actualizar" at bounding box center [672, 458] width 123 height 16
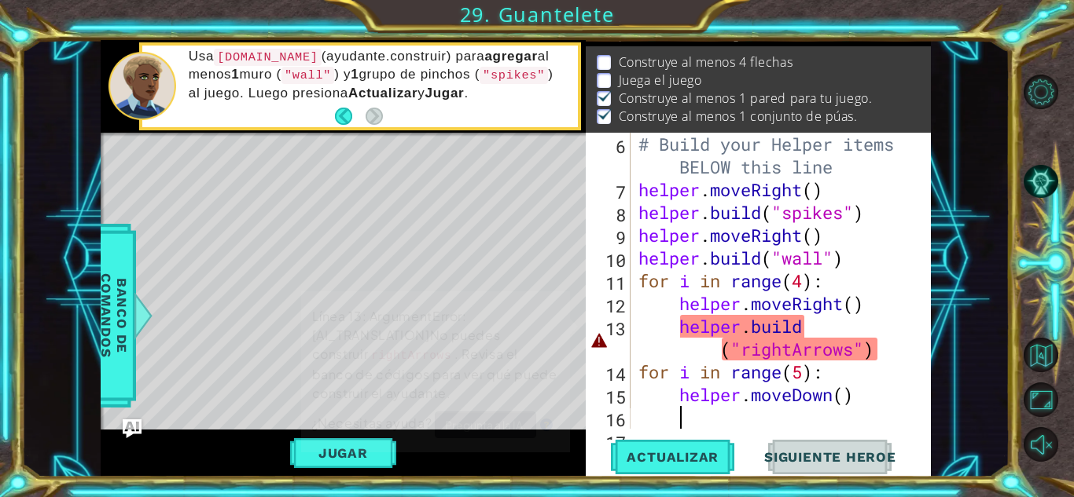
click at [806, 357] on div "# Build your Helper items BELOW this line helper . moveRight ( ) helper . build…" at bounding box center [779, 315] width 288 height 365
type textarea "[DOMAIN_NAME]("rightArrows")"
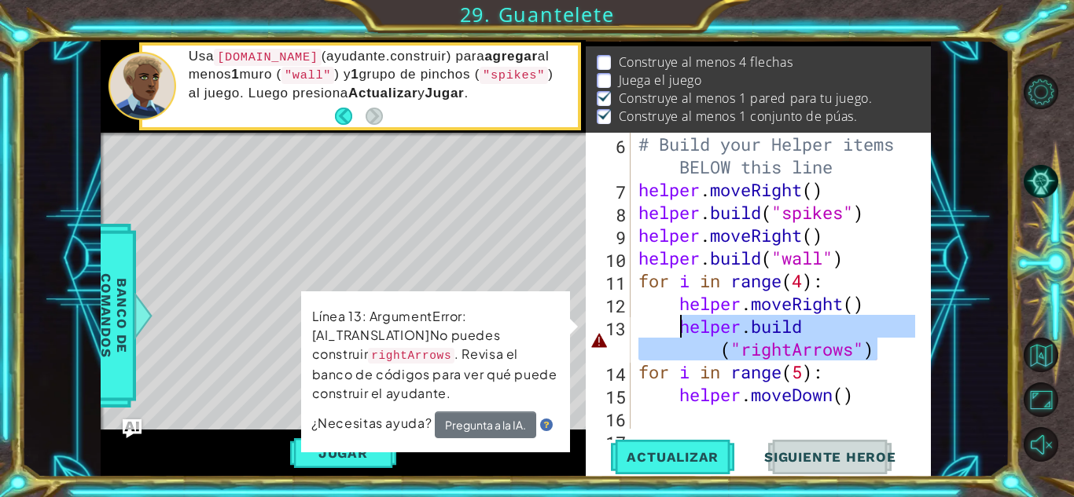
drag, startPoint x: 880, startPoint y: 357, endPoint x: 677, endPoint y: 330, distance: 204.5
click at [677, 330] on div "# Build your Helper items BELOW this line helper . moveRight ( ) helper . build…" at bounding box center [779, 315] width 288 height 365
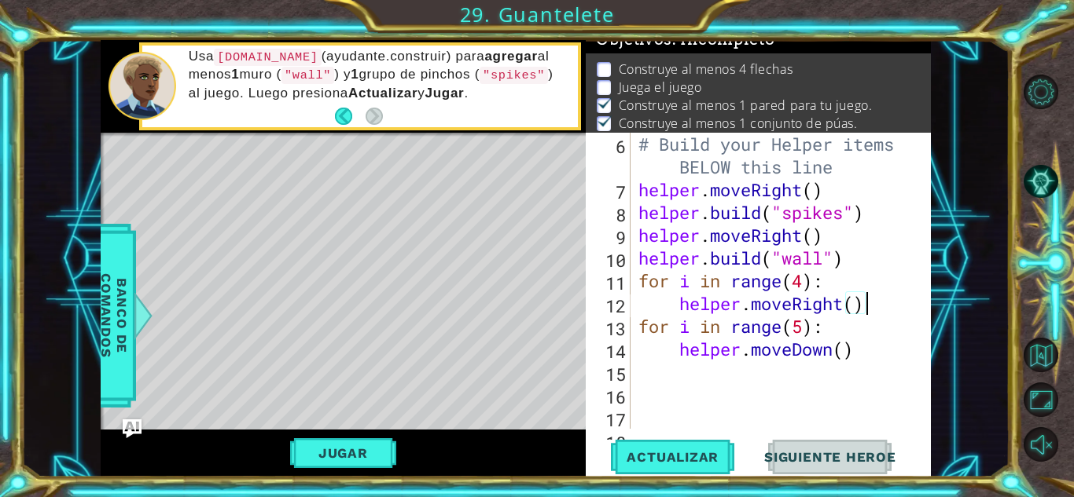
scroll to position [25, 0]
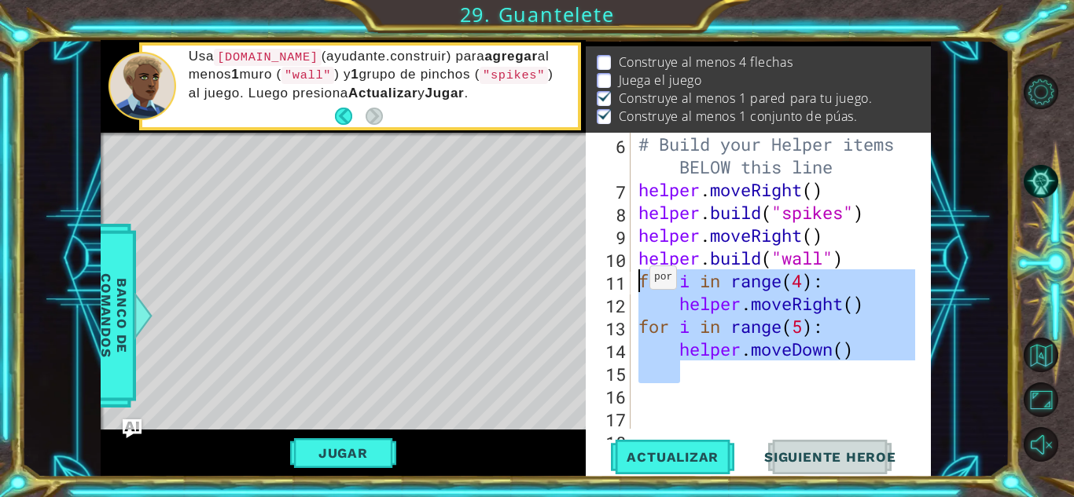
drag, startPoint x: 861, startPoint y: 364, endPoint x: 636, endPoint y: 281, distance: 239.4
click at [636, 281] on div "# Build your Helper items BELOW this line helper . moveRight ( ) helper . build…" at bounding box center [779, 315] width 288 height 365
type textarea "for i in range(4): helper.moveRight()"
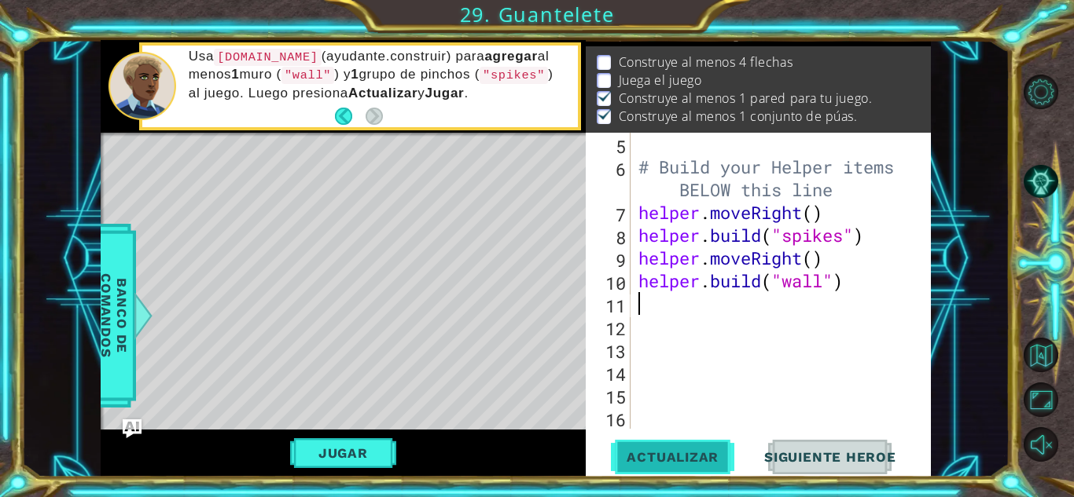
click at [671, 455] on span "Actualizar" at bounding box center [672, 458] width 123 height 16
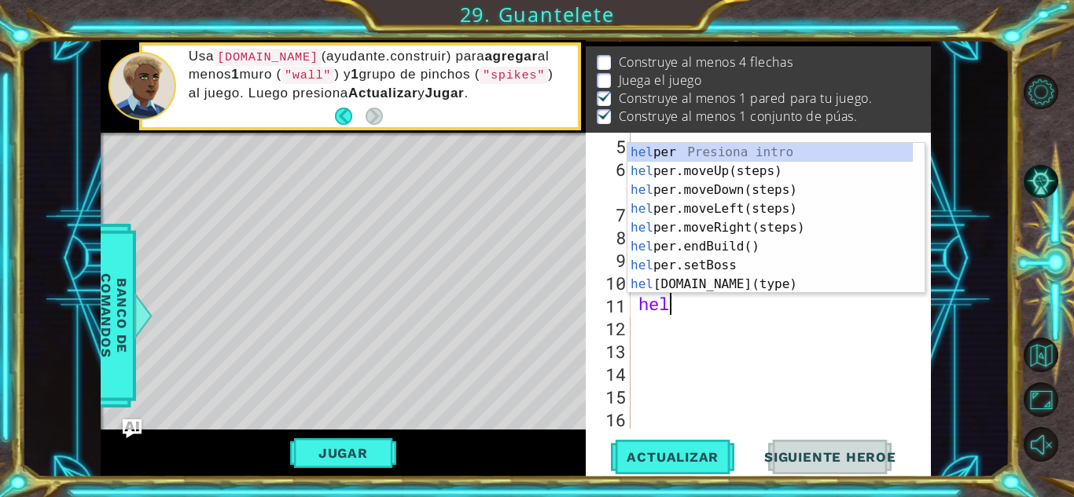
scroll to position [0, 2]
type textarea "helper"
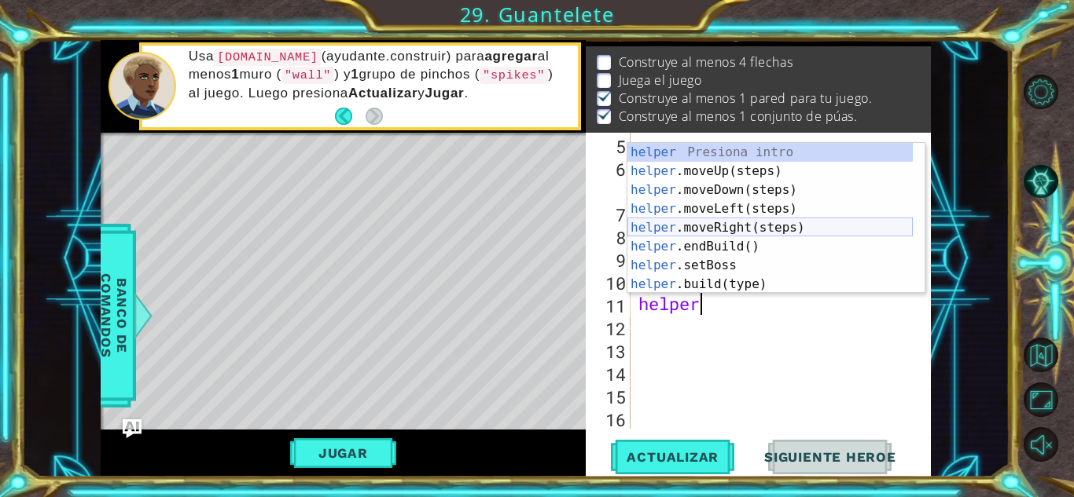
click at [749, 226] on div "helper Presiona intro helper .moveUp(steps) Presiona intro helper .moveDown(ste…" at bounding box center [769, 237] width 285 height 189
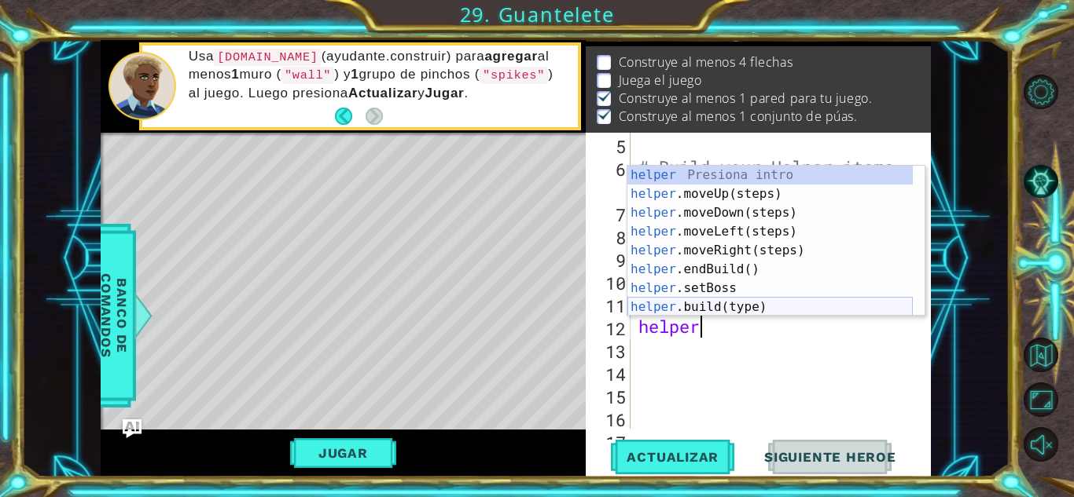
click at [738, 303] on div "helper Presiona intro helper .moveUp(steps) Presiona intro helper .moveDown(ste…" at bounding box center [769, 260] width 285 height 189
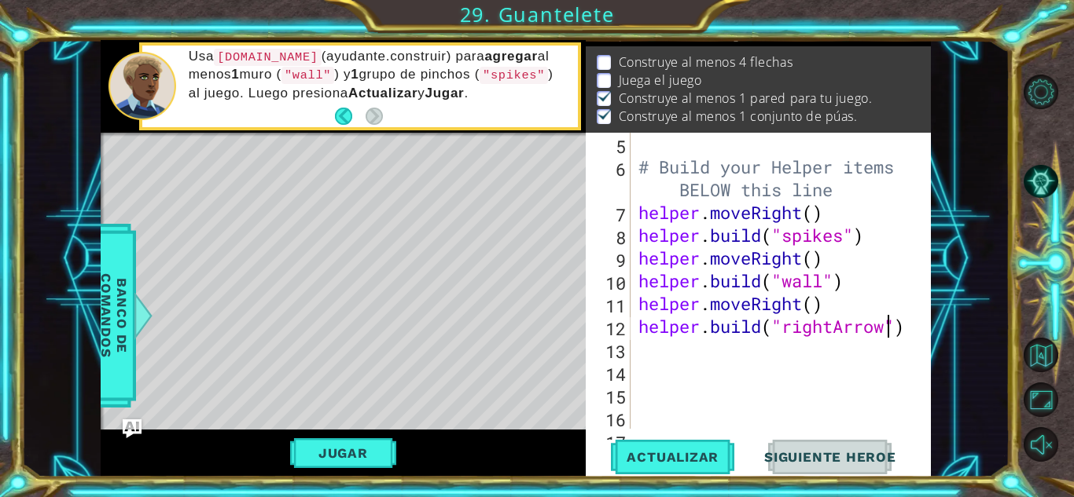
scroll to position [0, 11]
click at [695, 450] on span "Actualizar" at bounding box center [672, 458] width 123 height 16
click at [848, 285] on div "# Build your Helper items BELOW this line helper . moveRight ( ) helper . build…" at bounding box center [779, 304] width 288 height 342
type textarea "[DOMAIN_NAME]("wall")"
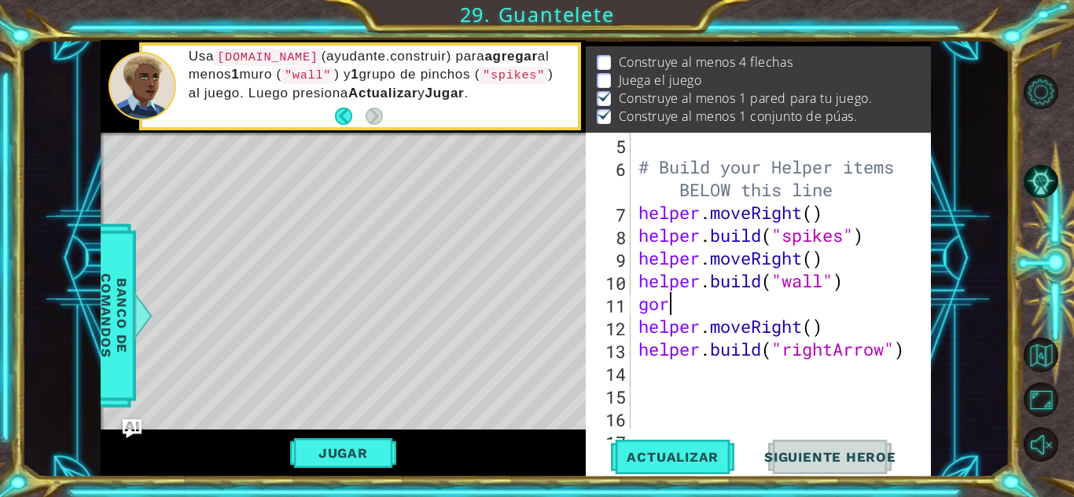
type textarea "g"
click at [637, 326] on div "# Build your Helper items BELOW this line helper . moveRight ( ) helper . build…" at bounding box center [779, 304] width 288 height 342
click at [633, 349] on div "helper.moveRight() 5 6 7 8 9 10 11 12 13 14 15 16 17 # Build your Helper items …" at bounding box center [756, 281] width 341 height 296
click at [639, 351] on div "# Build your Helper items BELOW this line helper . moveRight ( ) helper . build…" at bounding box center [779, 304] width 288 height 342
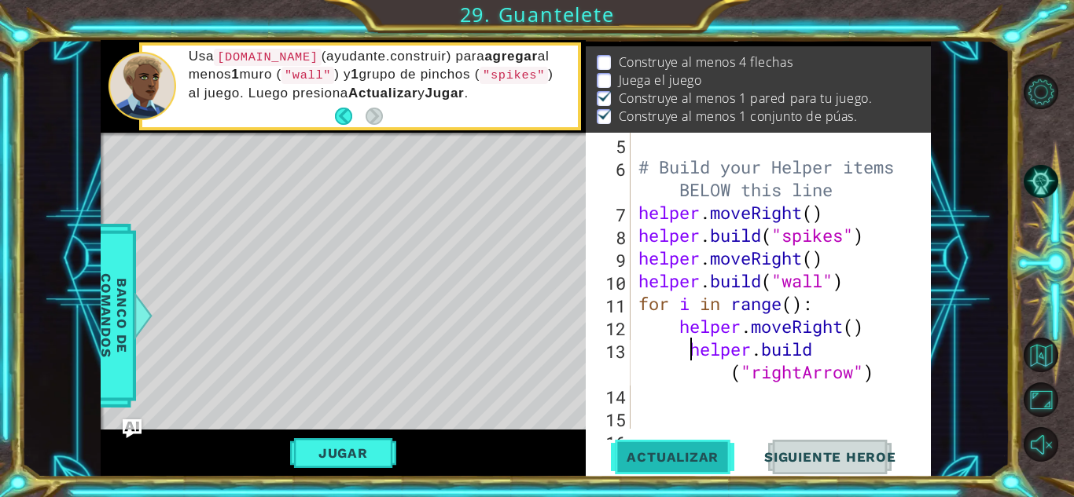
click at [696, 459] on span "Actualizar" at bounding box center [672, 458] width 123 height 16
click at [680, 444] on button "Actualizar" at bounding box center [672, 457] width 123 height 35
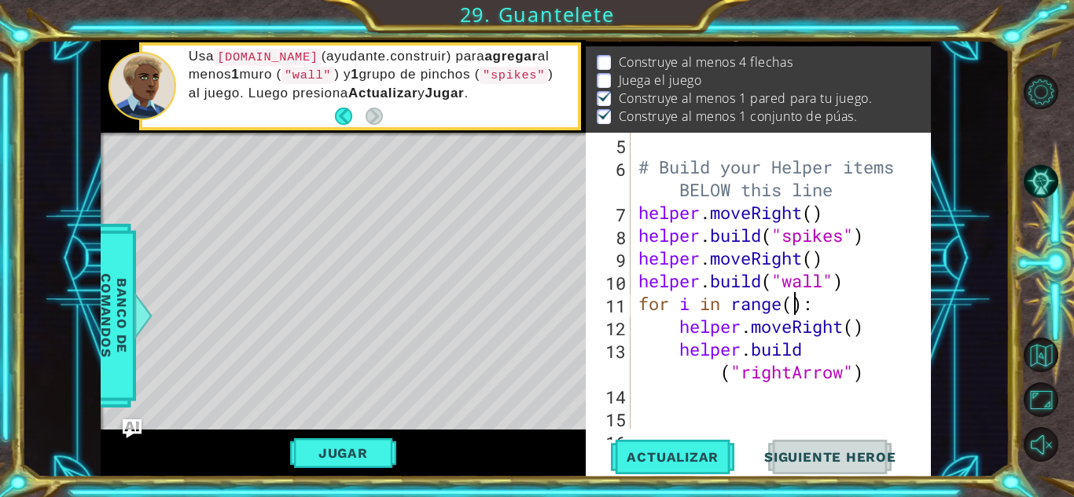
click at [794, 308] on div "# Build your Helper items BELOW this line helper . moveRight ( ) helper . build…" at bounding box center [779, 304] width 288 height 342
type textarea "for i in range(4):"
click at [682, 453] on span "Actualizar" at bounding box center [672, 458] width 123 height 16
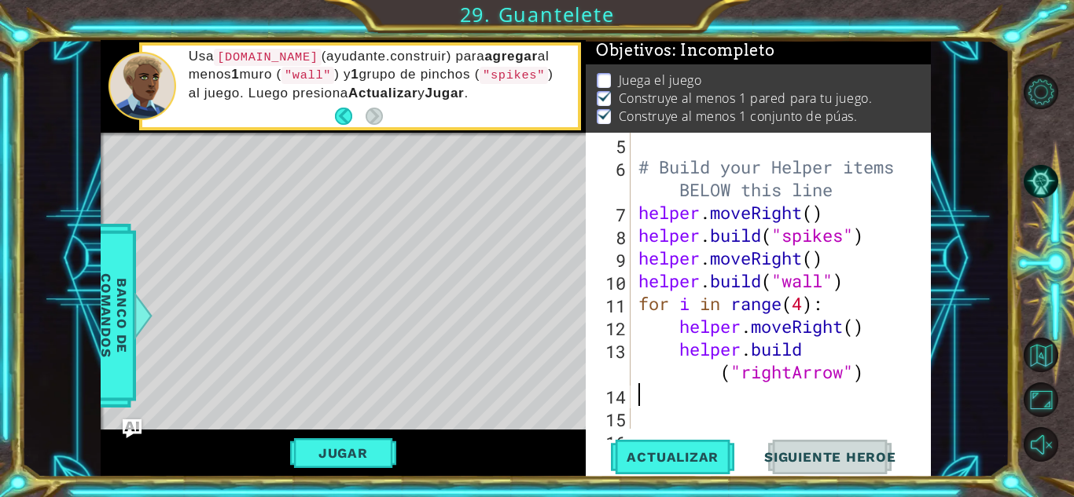
click at [656, 398] on div "# Build your Helper items BELOW this line helper . moveRight ( ) helper . build…" at bounding box center [779, 304] width 288 height 342
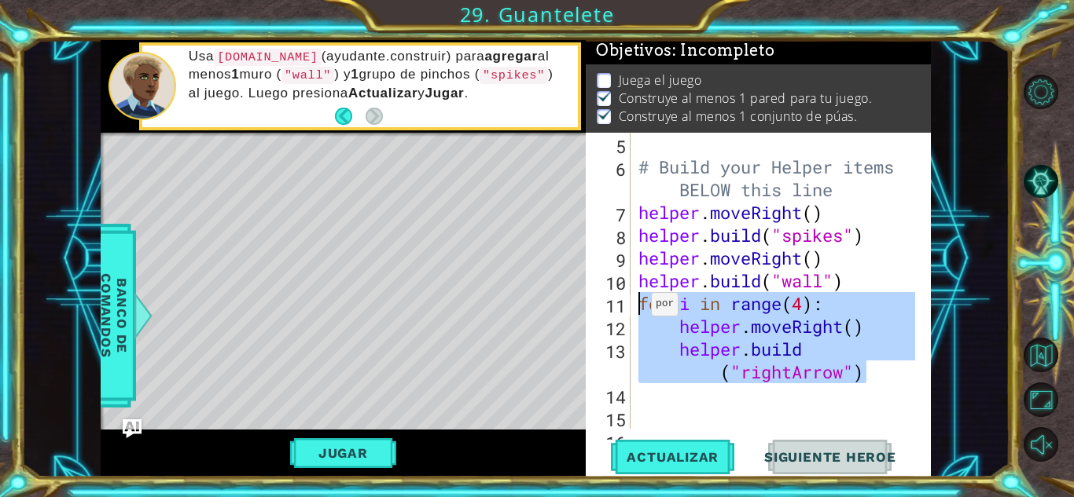
drag, startPoint x: 863, startPoint y: 375, endPoint x: 637, endPoint y: 309, distance: 235.0
click at [637, 309] on div "# Build your Helper items BELOW this line helper . moveRight ( ) helper . build…" at bounding box center [779, 304] width 288 height 342
type textarea "for i in range(4): helper.moveRight()"
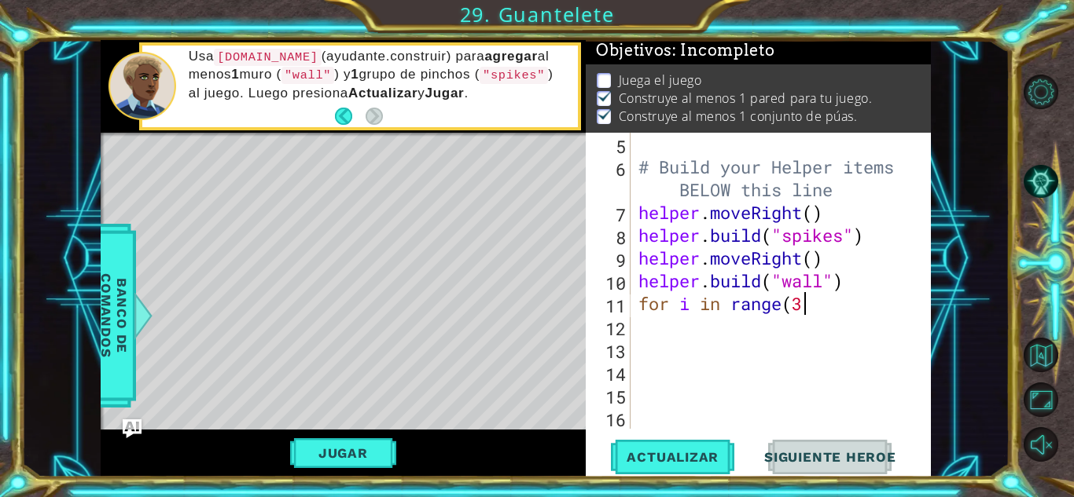
scroll to position [0, 7]
type textarea "for i in range(3):"
click at [703, 450] on span "Actualizar" at bounding box center [672, 458] width 123 height 16
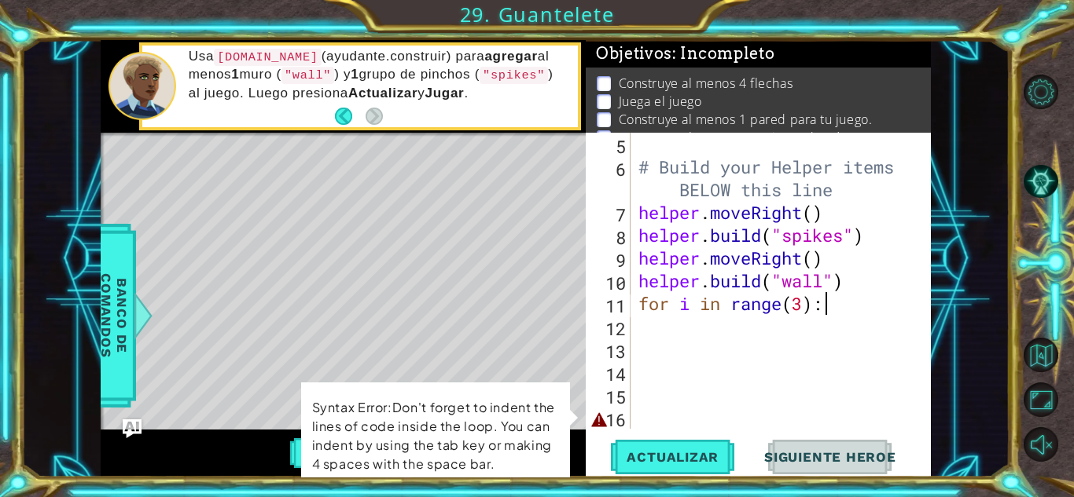
scroll to position [42, 0]
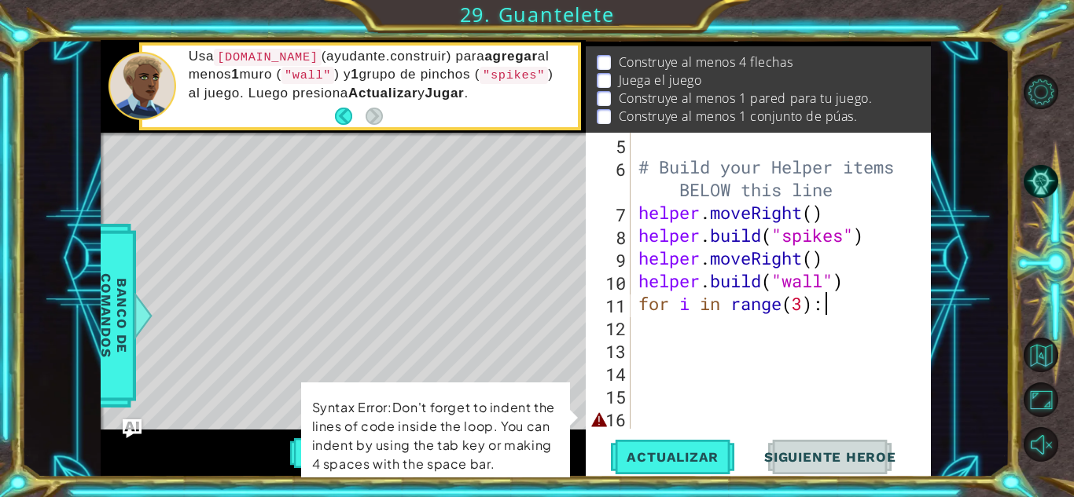
click at [663, 415] on div "# Build your Helper items BELOW this line helper . moveRight ( ) helper . build…" at bounding box center [779, 304] width 288 height 342
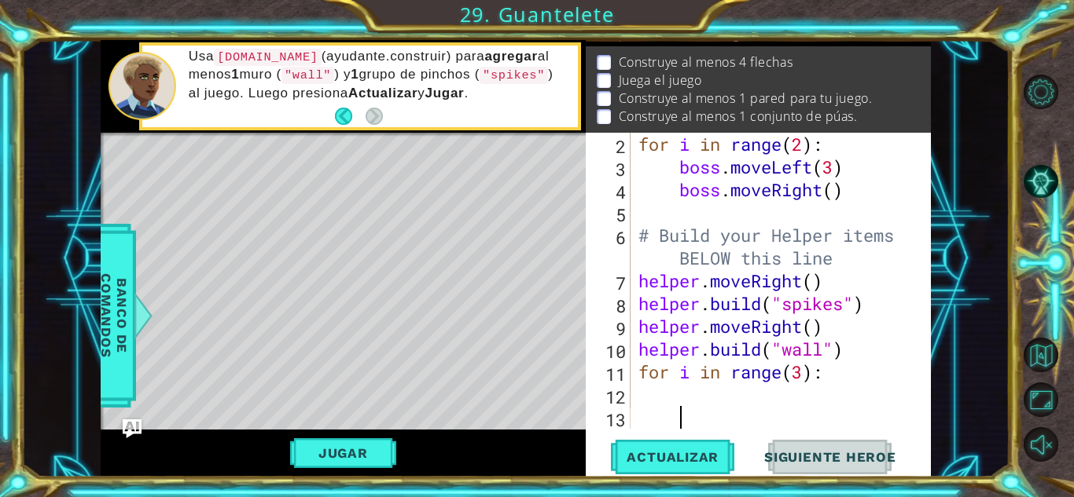
scroll to position [68, 0]
click at [666, 453] on span "Actualizar" at bounding box center [672, 458] width 123 height 16
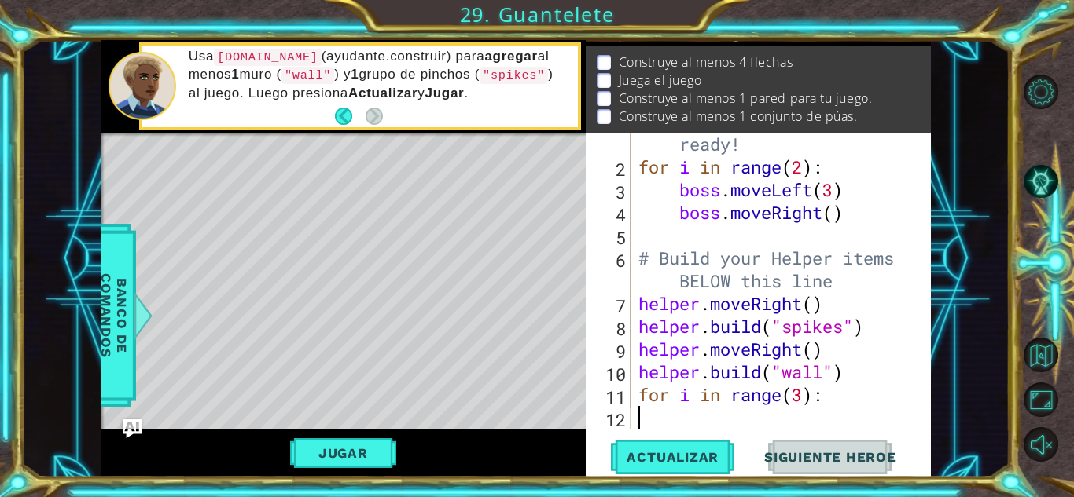
type textarea "for i in range(3):"
click at [648, 424] on div "# Don't touch the boss code until [PERSON_NAME] says you're ready! for i in ran…" at bounding box center [779, 280] width 288 height 387
type textarea "for i in range(3):"
click at [660, 466] on button "Actualizar" at bounding box center [672, 457] width 123 height 35
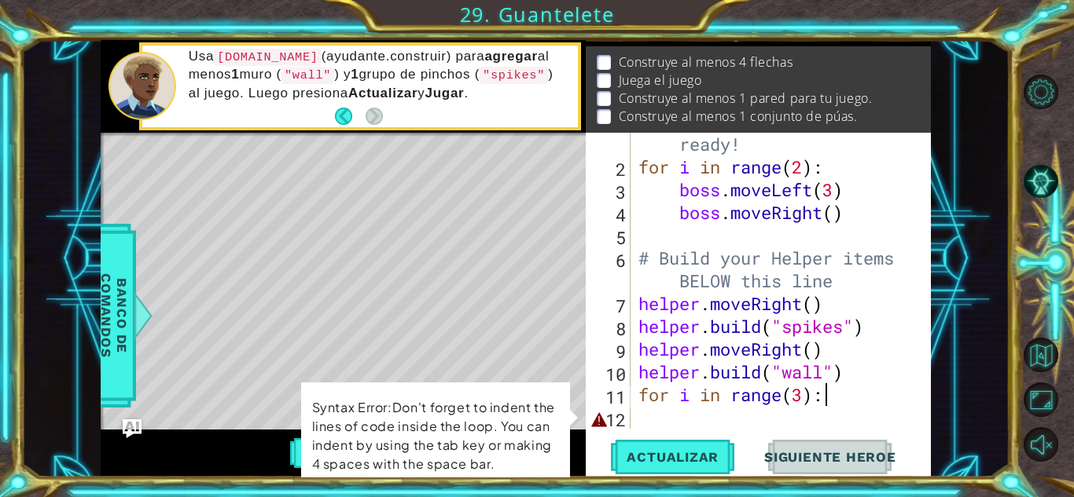
click at [813, 420] on div "# Don't touch the boss code until [PERSON_NAME] says you're ready! for i in ran…" at bounding box center [779, 280] width 288 height 387
click at [842, 391] on div "# Don't touch the boss code until [PERSON_NAME] says you're ready! for i in ran…" at bounding box center [779, 280] width 288 height 387
type textarea "for i in range(3):"
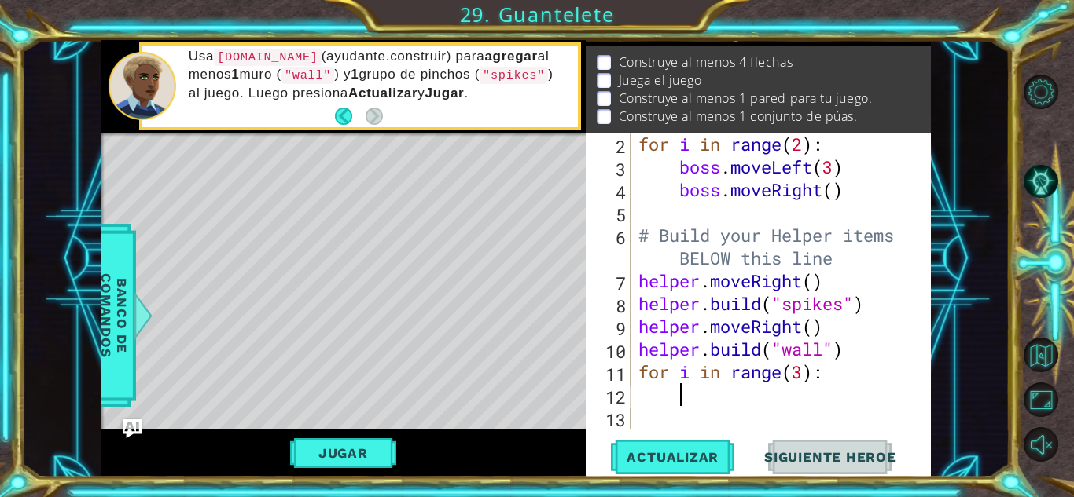
scroll to position [68, 0]
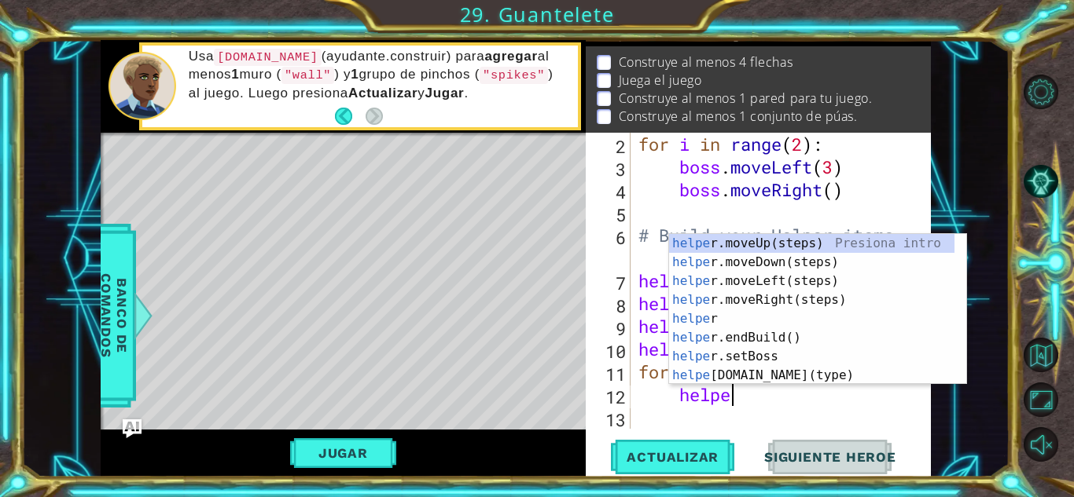
type textarea "helper"
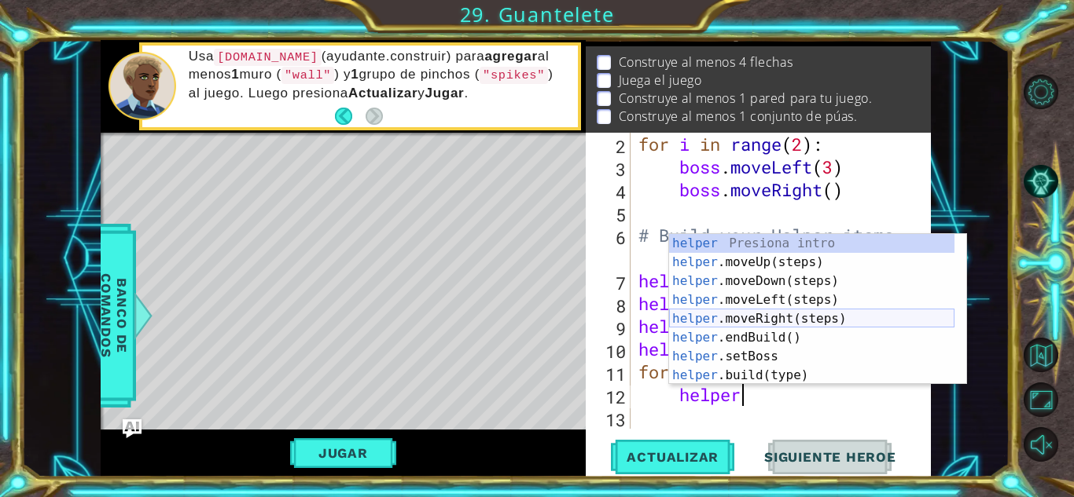
click at [781, 319] on div "helper Presiona intro helper .moveUp(steps) Presiona intro helper .moveDown(ste…" at bounding box center [811, 328] width 285 height 189
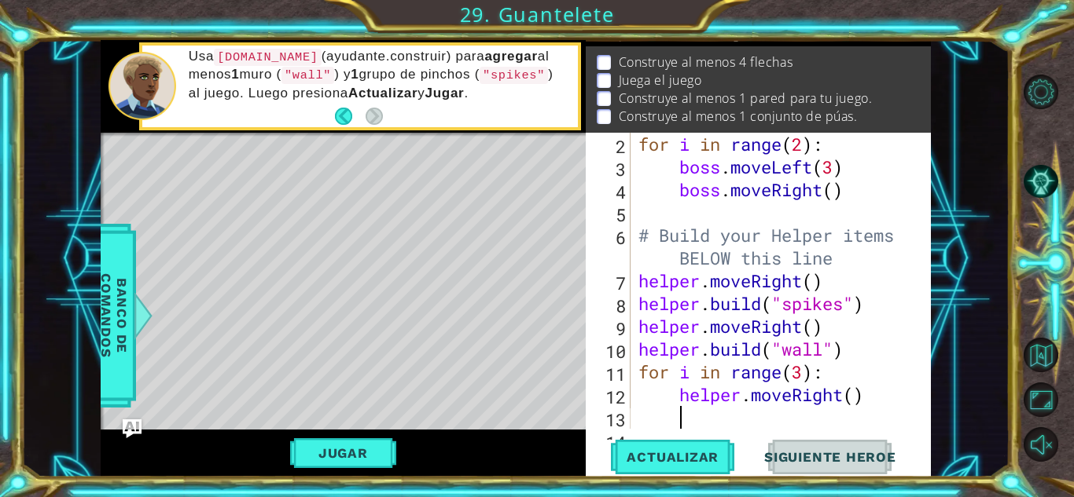
scroll to position [91, 0]
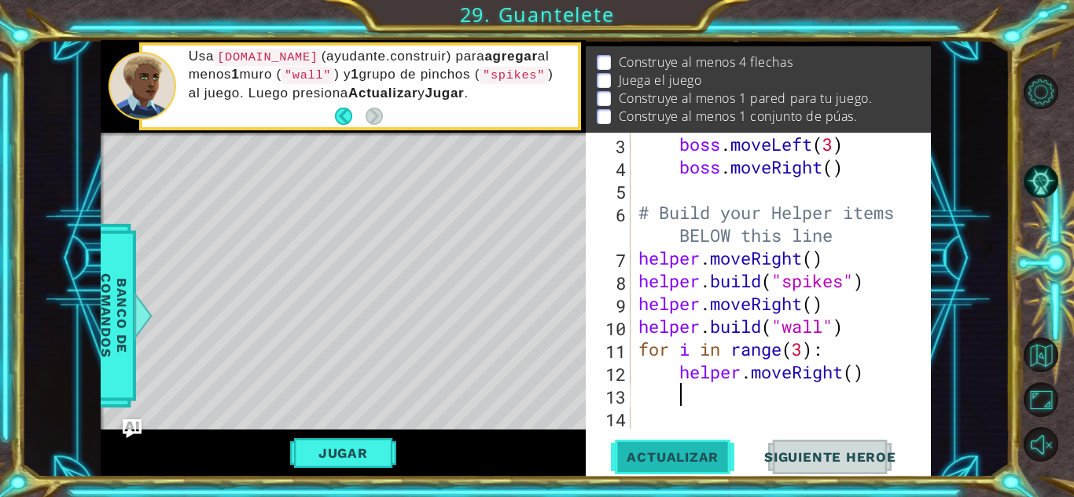
click at [686, 461] on span "Actualizar" at bounding box center [672, 458] width 123 height 16
click at [867, 376] on div "boss . moveLeft ( 3 ) boss . moveRight ( ) # Build your Helper items BELOW this…" at bounding box center [779, 304] width 288 height 342
click at [804, 351] on div "boss . moveLeft ( 3 ) boss . moveRight ( ) # Build your Helper items BELOW this…" at bounding box center [779, 304] width 288 height 342
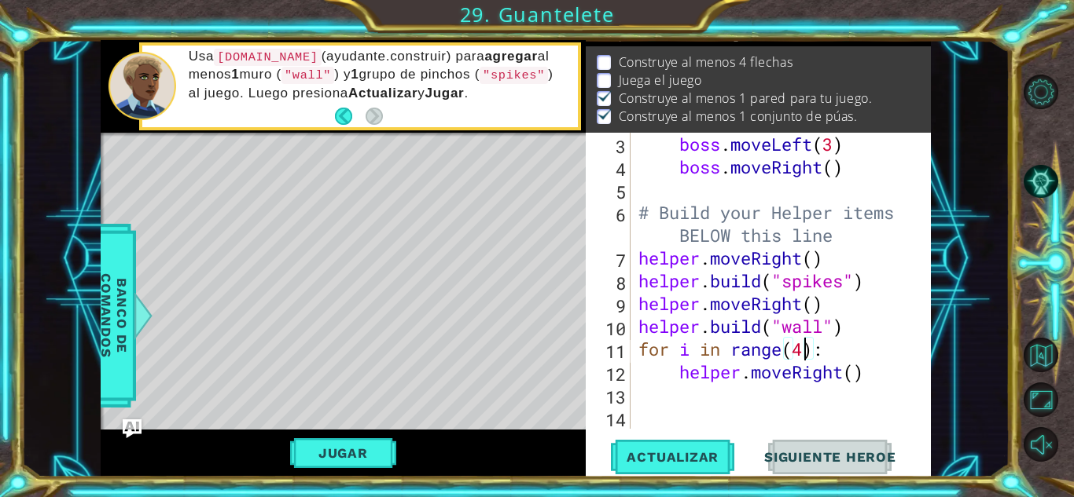
click at [878, 380] on div "boss . moveLeft ( 3 ) boss . moveRight ( ) # Build your Helper items BELOW this…" at bounding box center [779, 304] width 288 height 342
type textarea "helper.moveRight()"
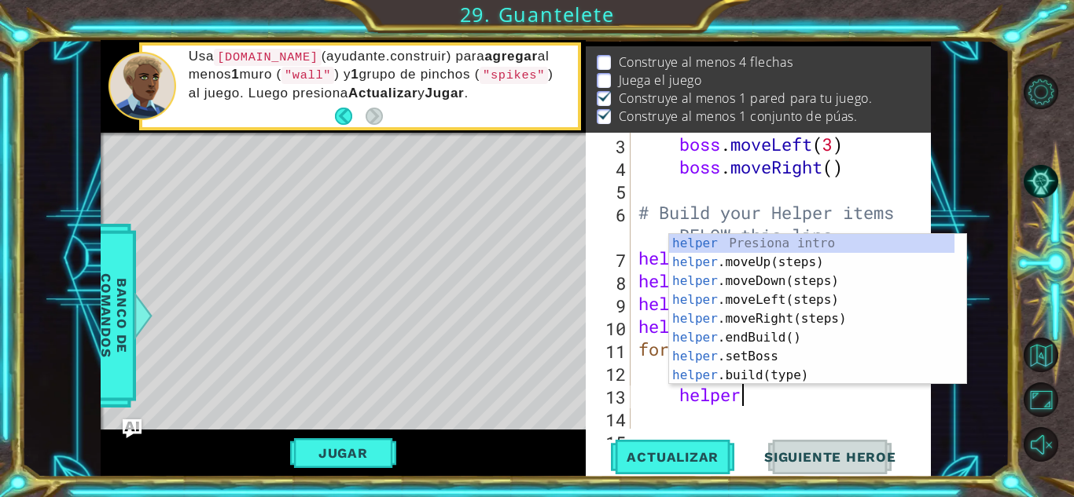
scroll to position [0, 4]
click at [790, 375] on div "helper Presiona intro helper .moveUp(steps) Presiona intro helper .moveDown(ste…" at bounding box center [811, 328] width 285 height 189
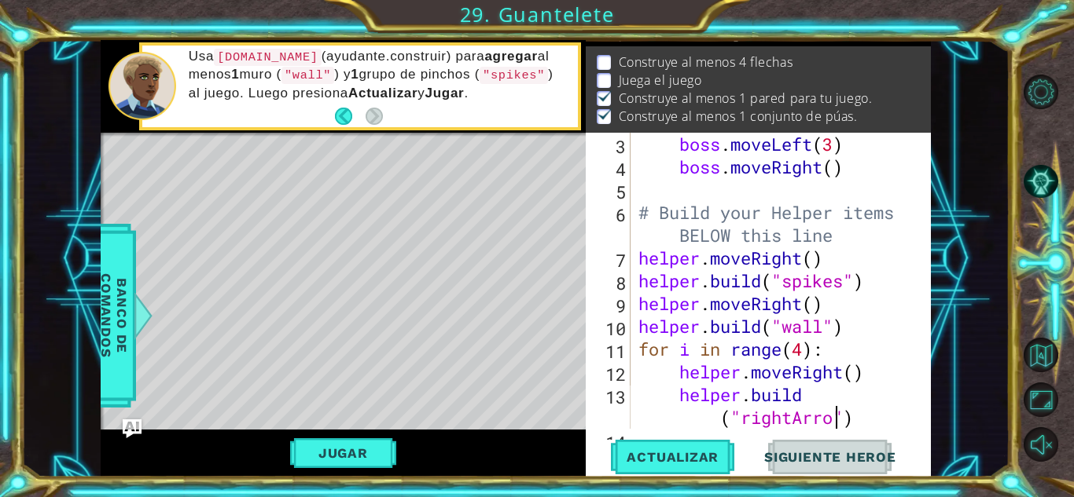
scroll to position [0, 13]
type textarea "[DOMAIN_NAME]("rightArrow")"
click at [687, 453] on span "Actualizar" at bounding box center [672, 458] width 123 height 16
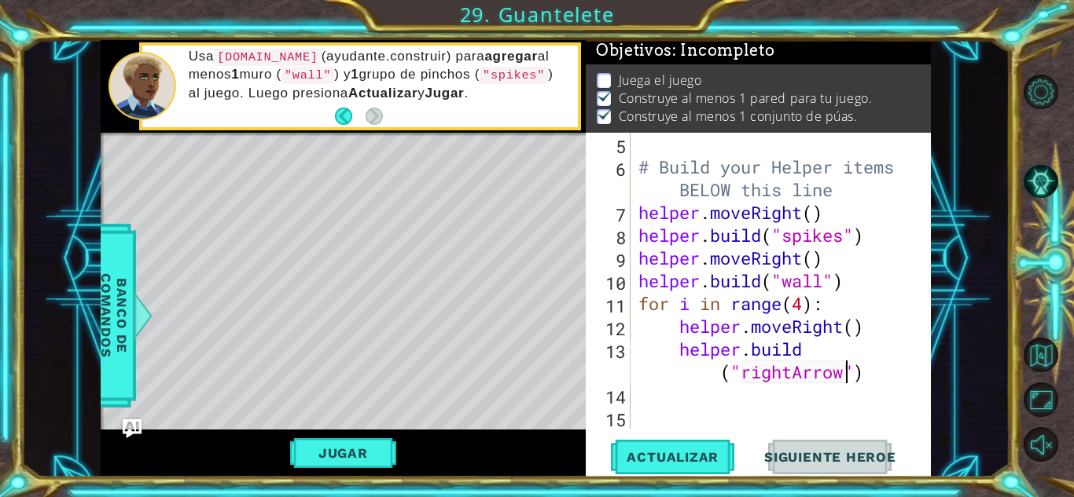
scroll to position [137, 0]
click at [877, 384] on div "# Build your Helper items BELOW this line helper . moveRight ( ) helper . build…" at bounding box center [779, 304] width 288 height 342
type textarea "h"
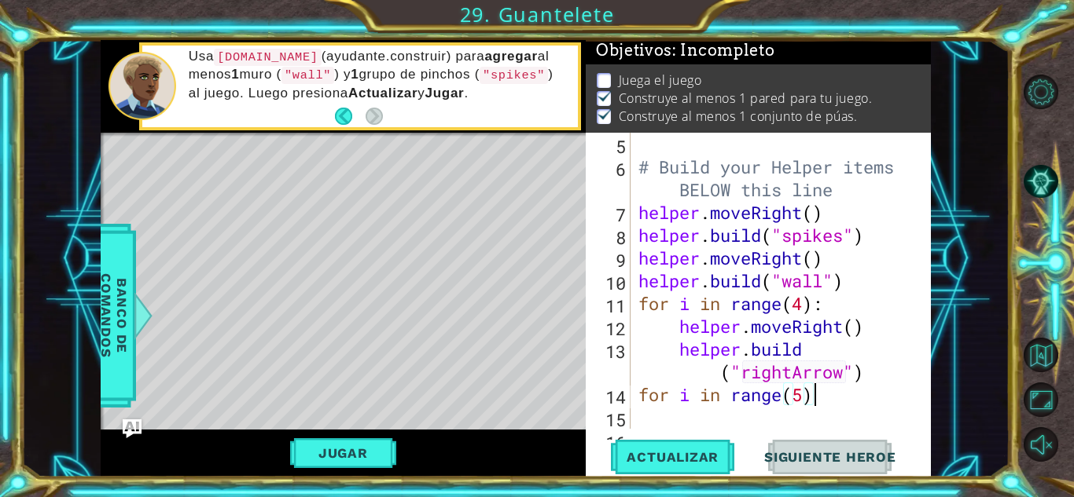
type textarea "for i in range(5):"
type textarea "he"
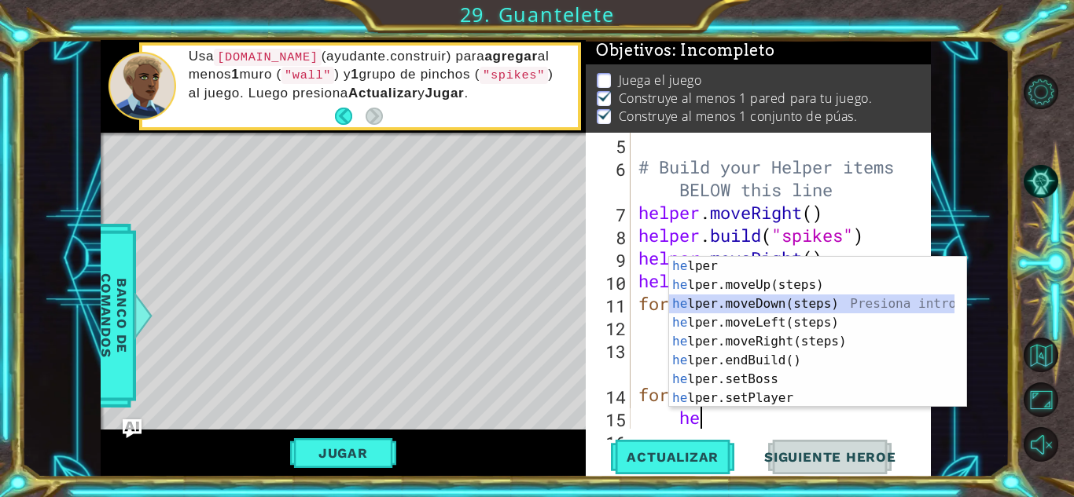
click at [787, 305] on div "he lper Presiona intro he lper.moveUp(steps) Presiona intro he lper.moveDown(st…" at bounding box center [811, 351] width 285 height 189
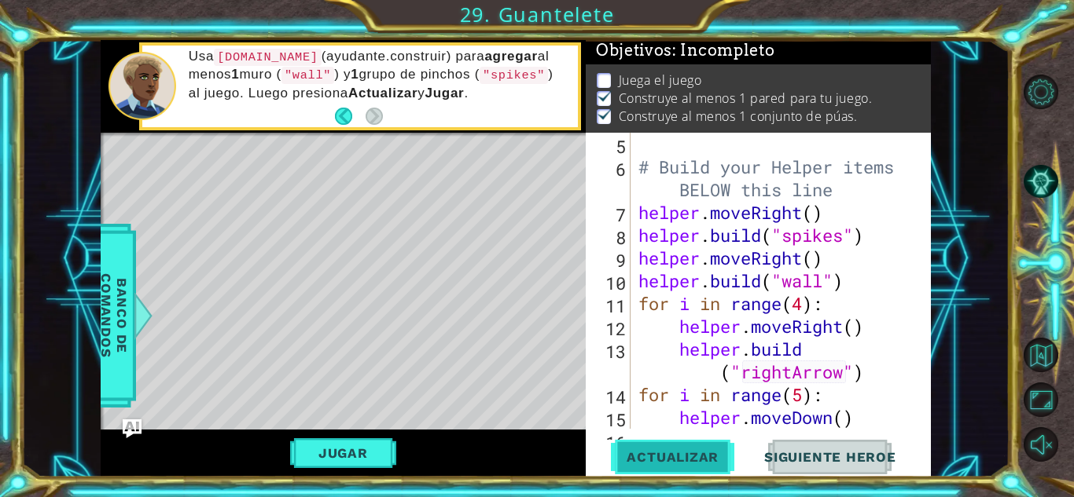
click at [703, 459] on span "Actualizar" at bounding box center [672, 458] width 123 height 16
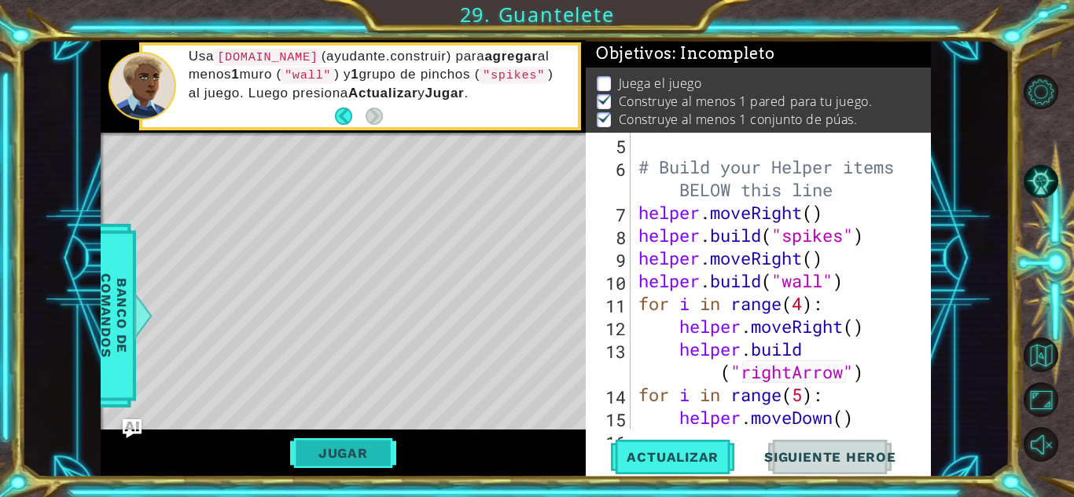
click at [365, 457] on button "Jugar" at bounding box center [343, 454] width 106 height 30
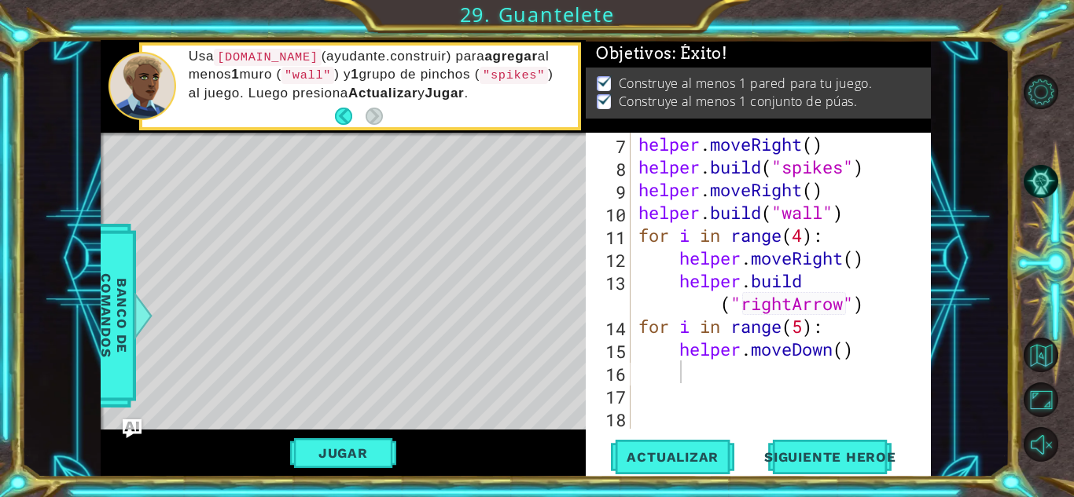
scroll to position [205, 0]
click at [651, 419] on div "helper . moveRight ( ) helper . build ( "spikes" ) helper . moveRight ( ) helpe…" at bounding box center [779, 304] width 288 height 342
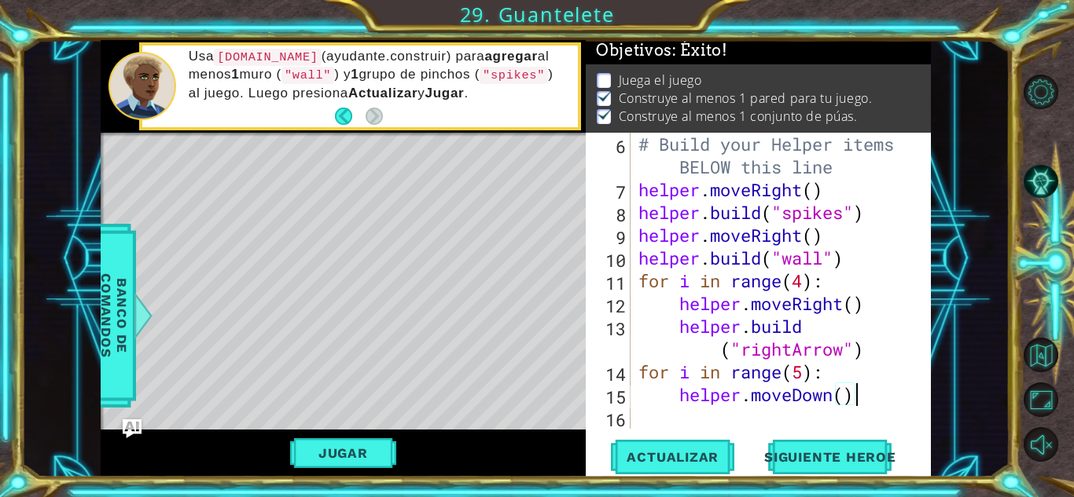
scroll to position [0, 9]
type textarea "helper.moveDown()"
